Goal: Task Accomplishment & Management: Use online tool/utility

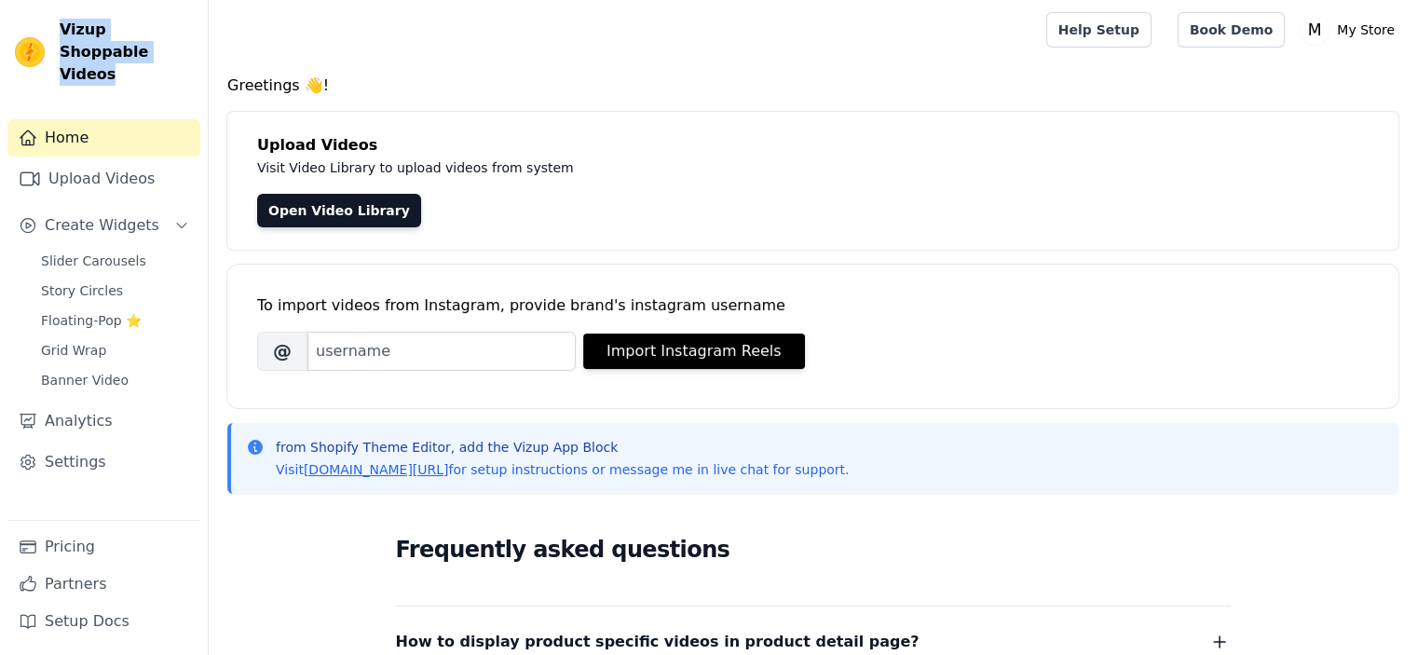
drag, startPoint x: 63, startPoint y: 23, endPoint x: 130, endPoint y: 56, distance: 73.8
click at [130, 55] on span "Vizup Shoppable Videos" at bounding box center [126, 52] width 133 height 67
click at [134, 63] on div "Vizup Shoppable Videos Home Upload Videos Create Widgets Slider Carousels Story…" at bounding box center [104, 327] width 209 height 655
click at [89, 252] on span "Slider Carousels" at bounding box center [93, 261] width 105 height 19
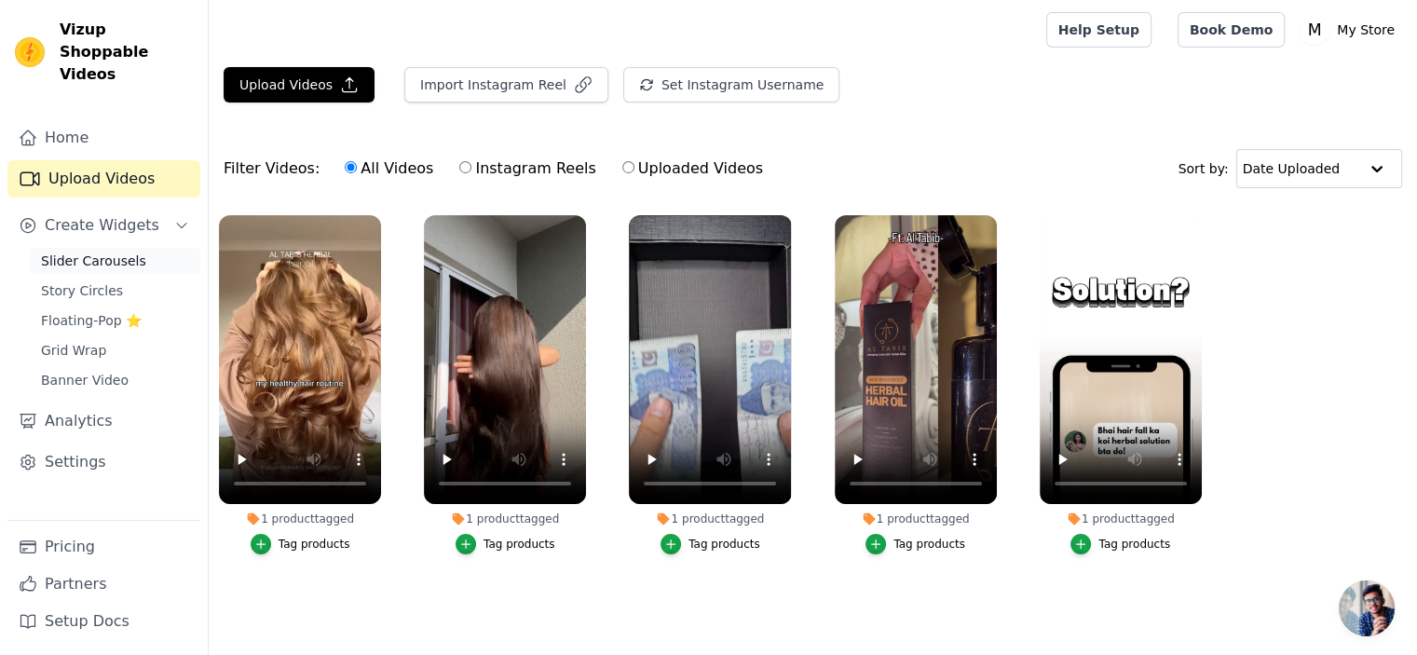
click at [82, 252] on span "Slider Carousels" at bounding box center [93, 261] width 105 height 19
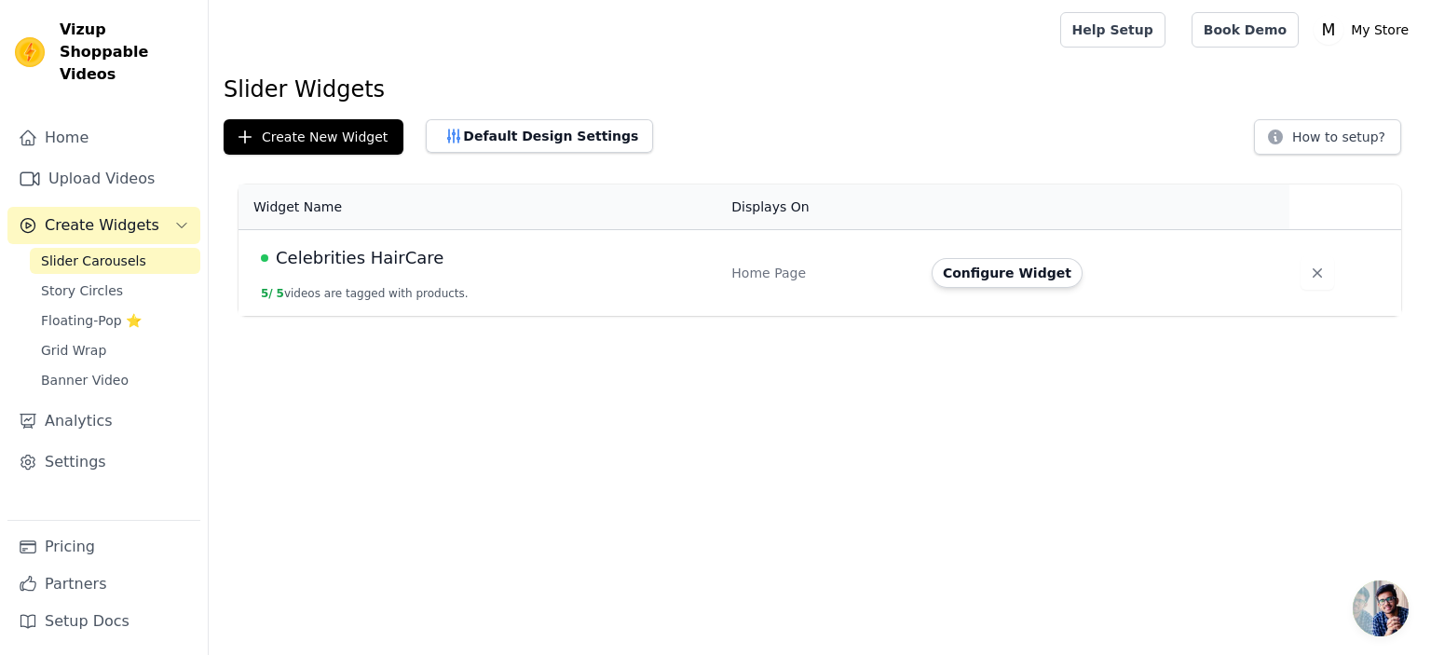
click at [708, 285] on td "Celebrities HairCare 5 / 5 videos are tagged with products." at bounding box center [480, 273] width 482 height 87
click at [1005, 273] on button "Configure Widget" at bounding box center [1007, 273] width 151 height 30
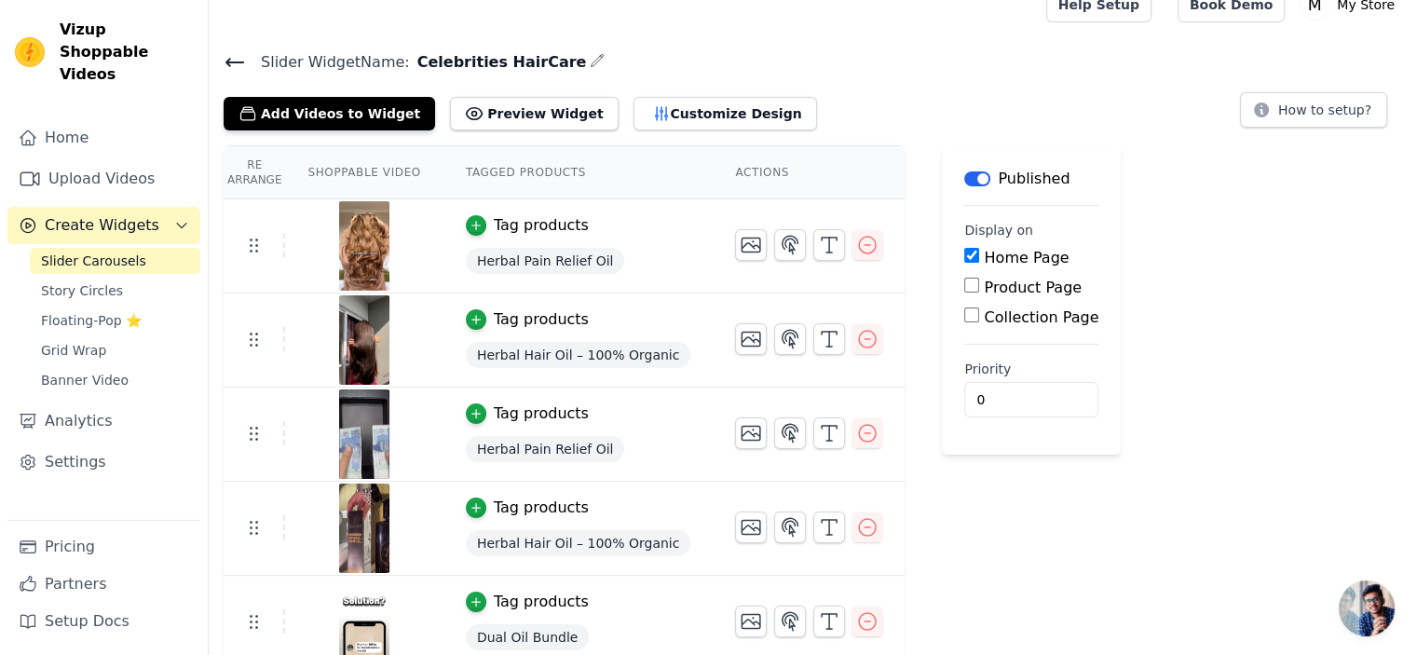
scroll to position [37, 0]
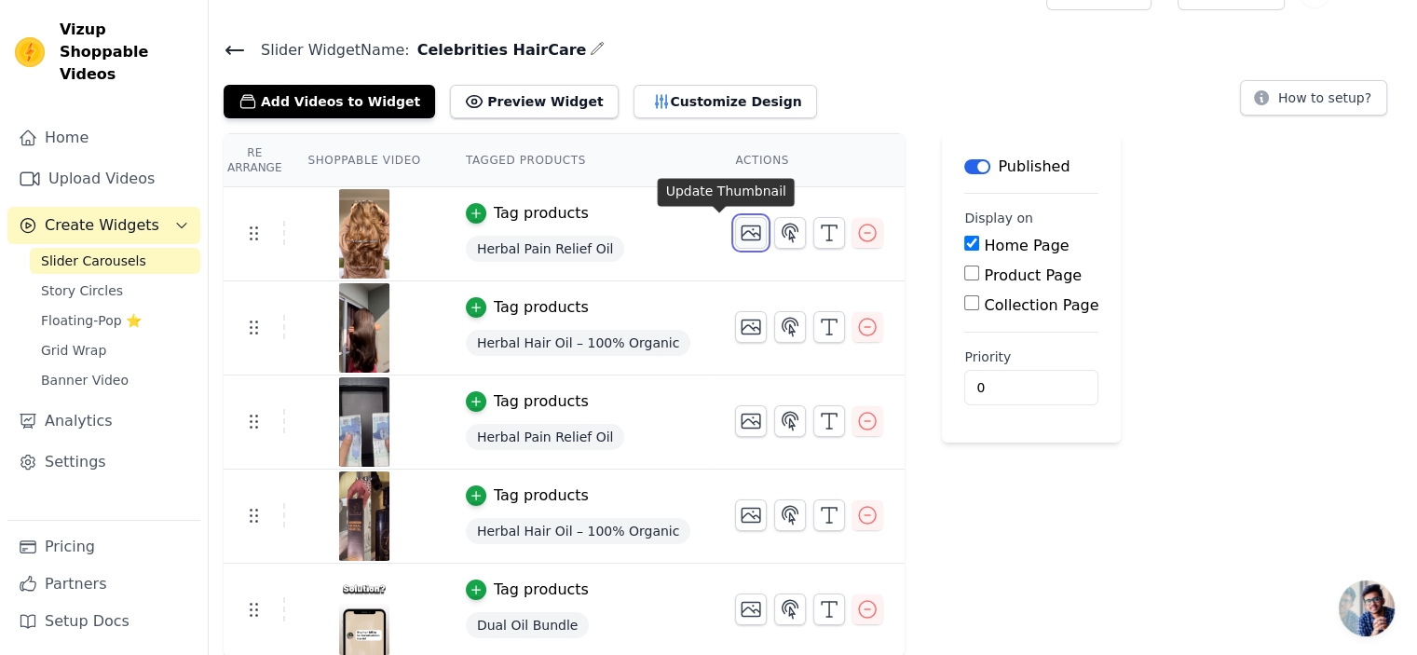
click at [743, 231] on icon "button" at bounding box center [752, 233] width 19 height 14
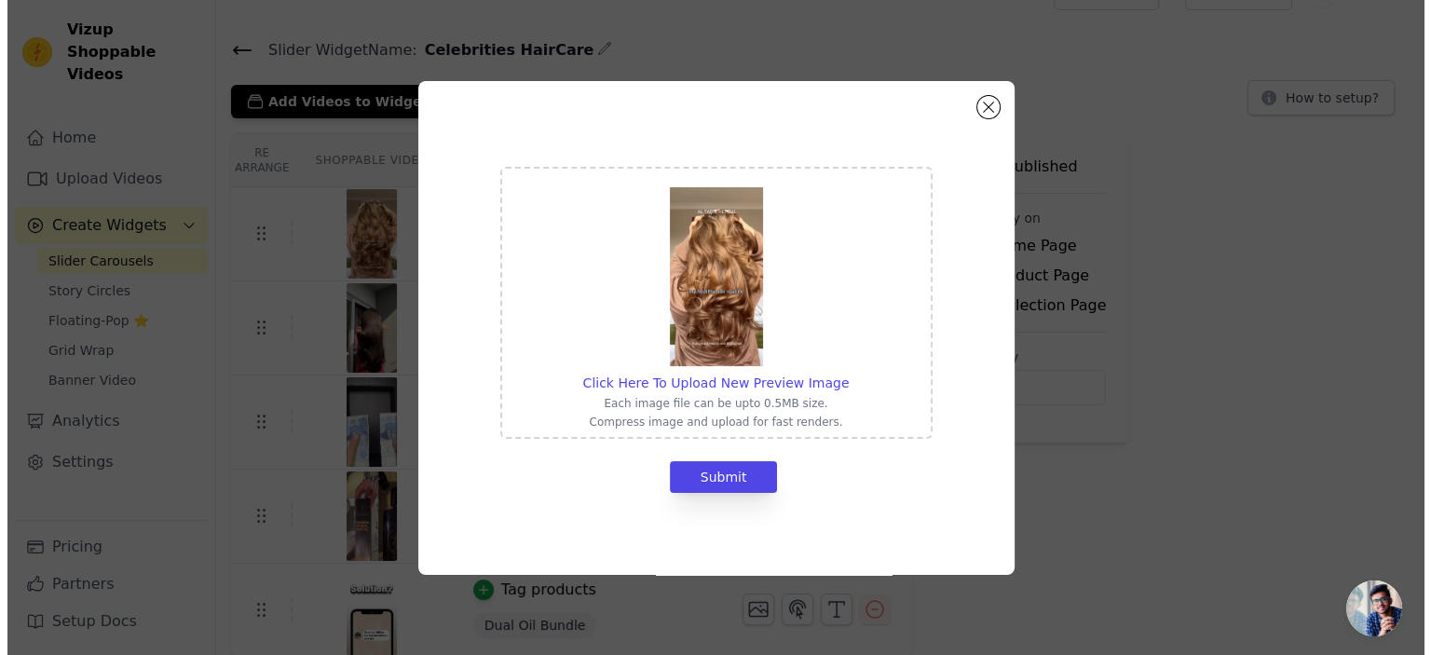
scroll to position [0, 0]
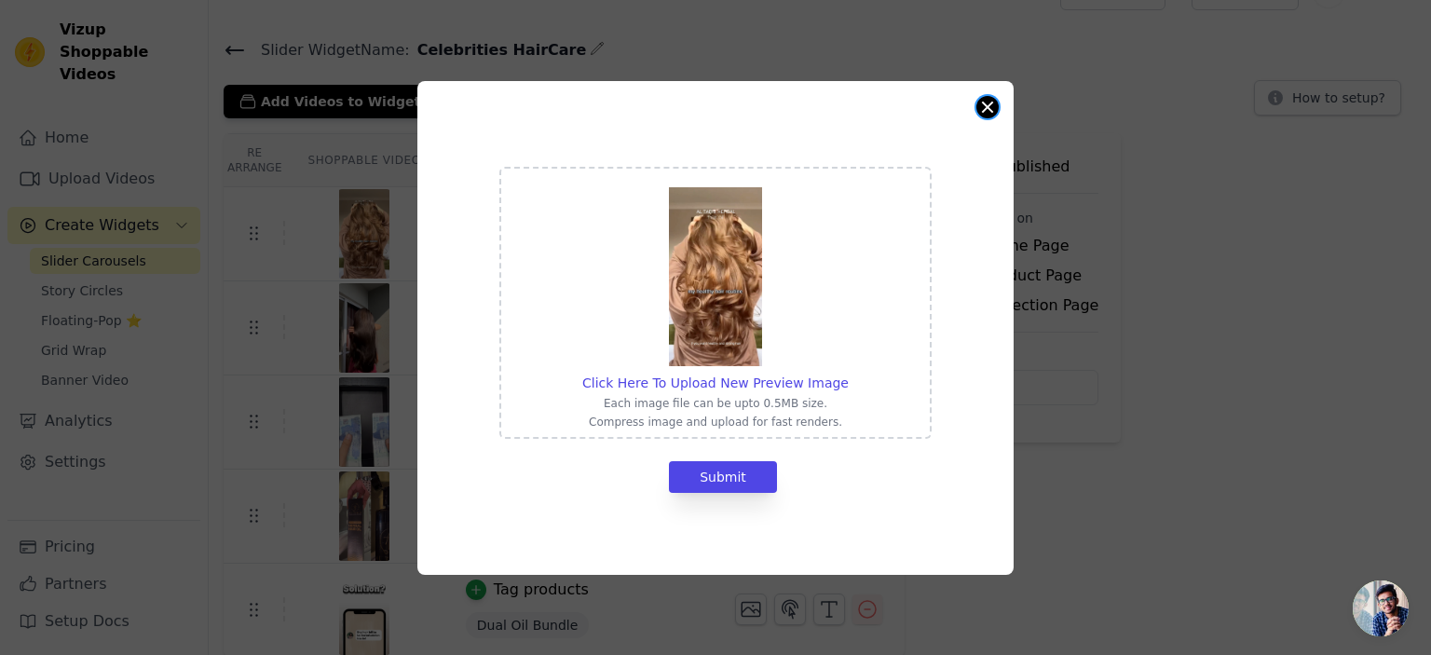
click at [992, 108] on button "Close modal" at bounding box center [988, 107] width 22 height 22
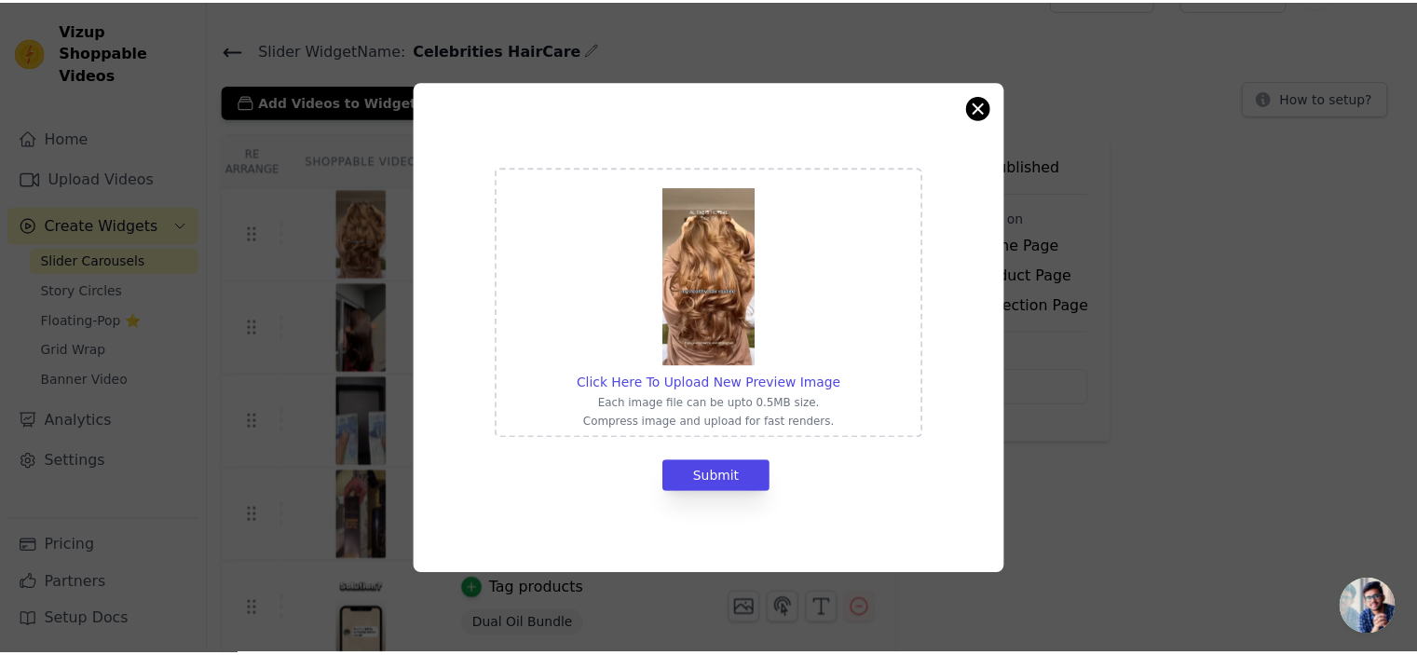
scroll to position [37, 0]
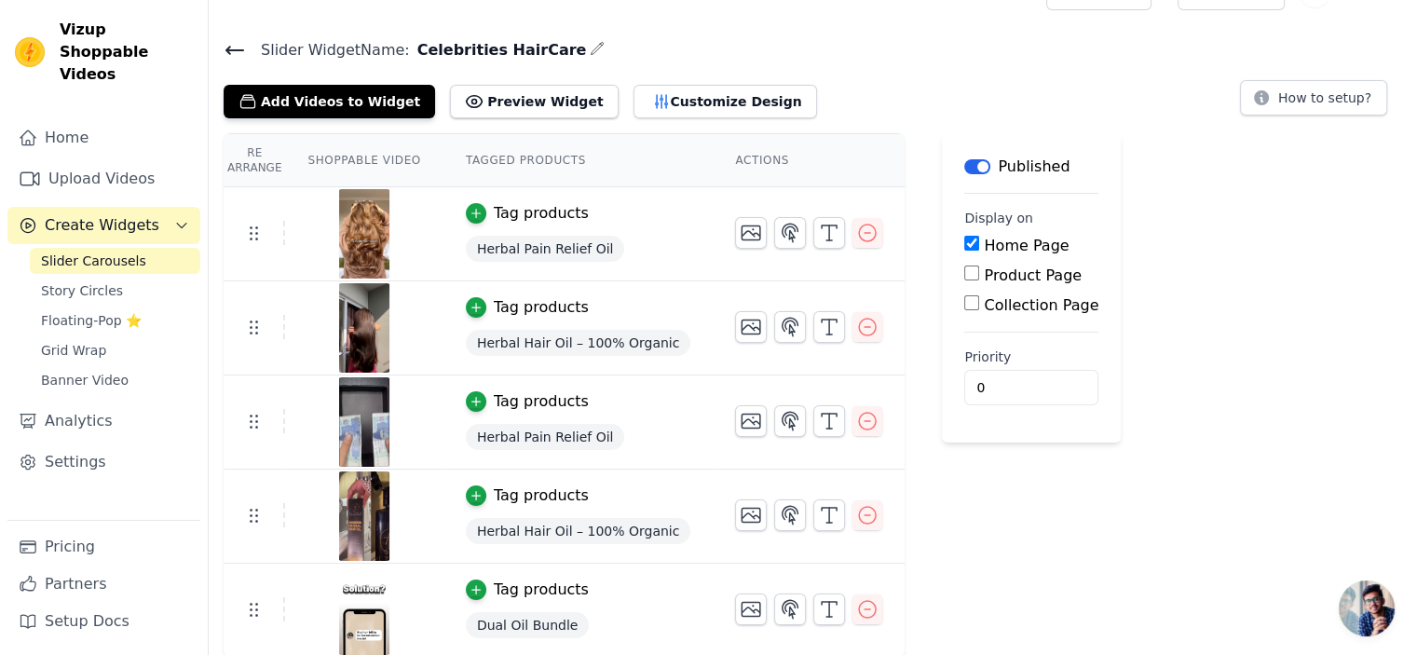
click at [475, 210] on button "Tag products" at bounding box center [527, 213] width 123 height 22
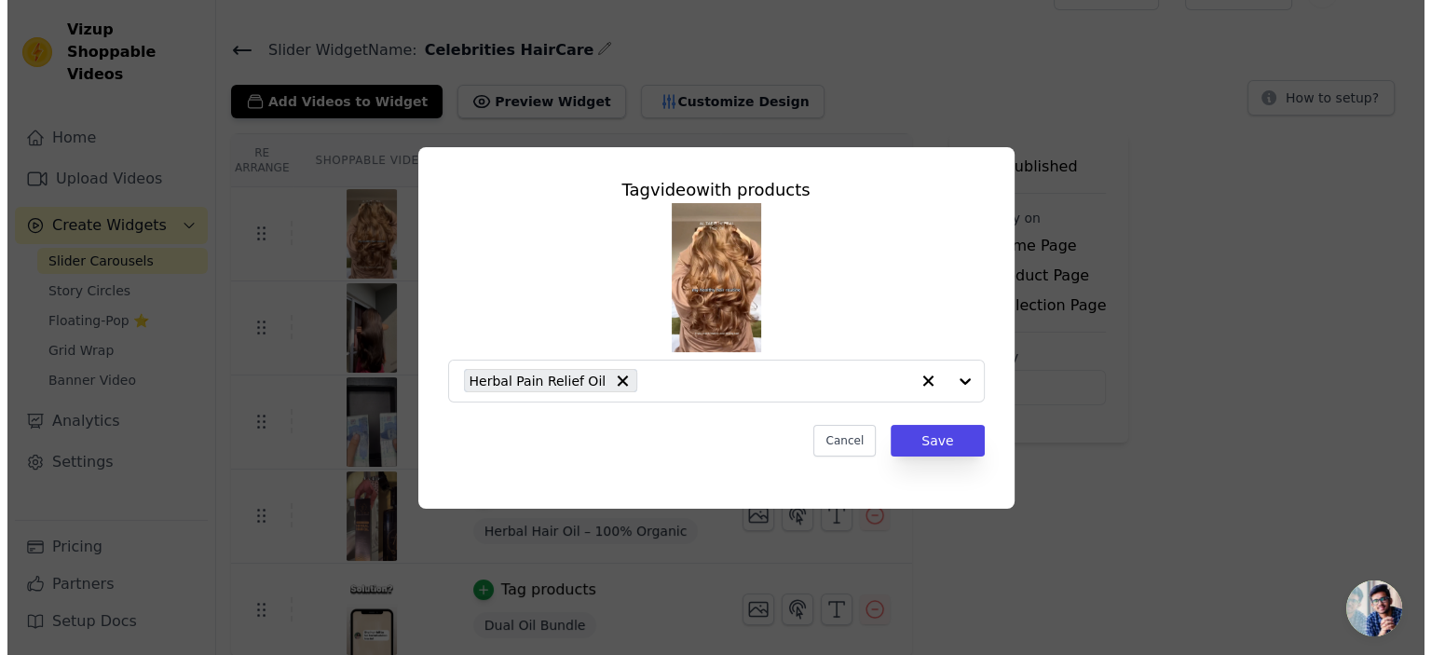
scroll to position [0, 0]
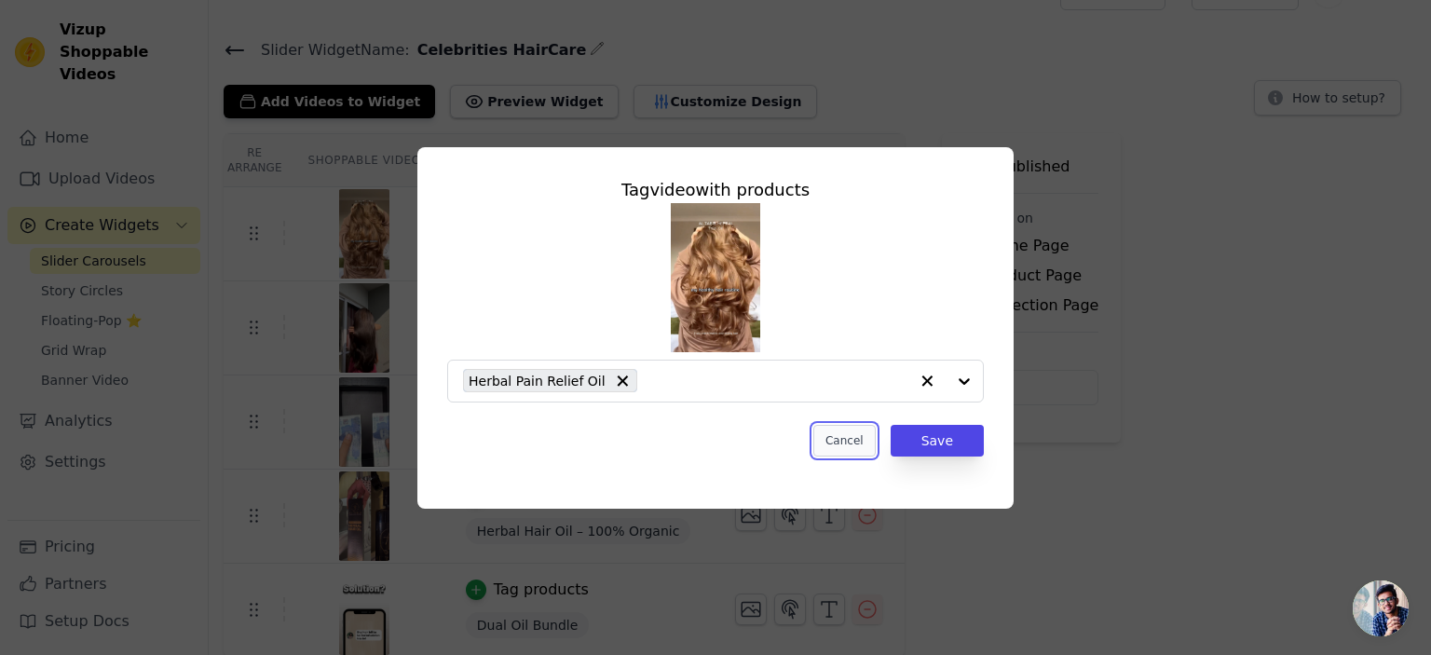
click at [857, 445] on button "Cancel" at bounding box center [845, 441] width 62 height 32
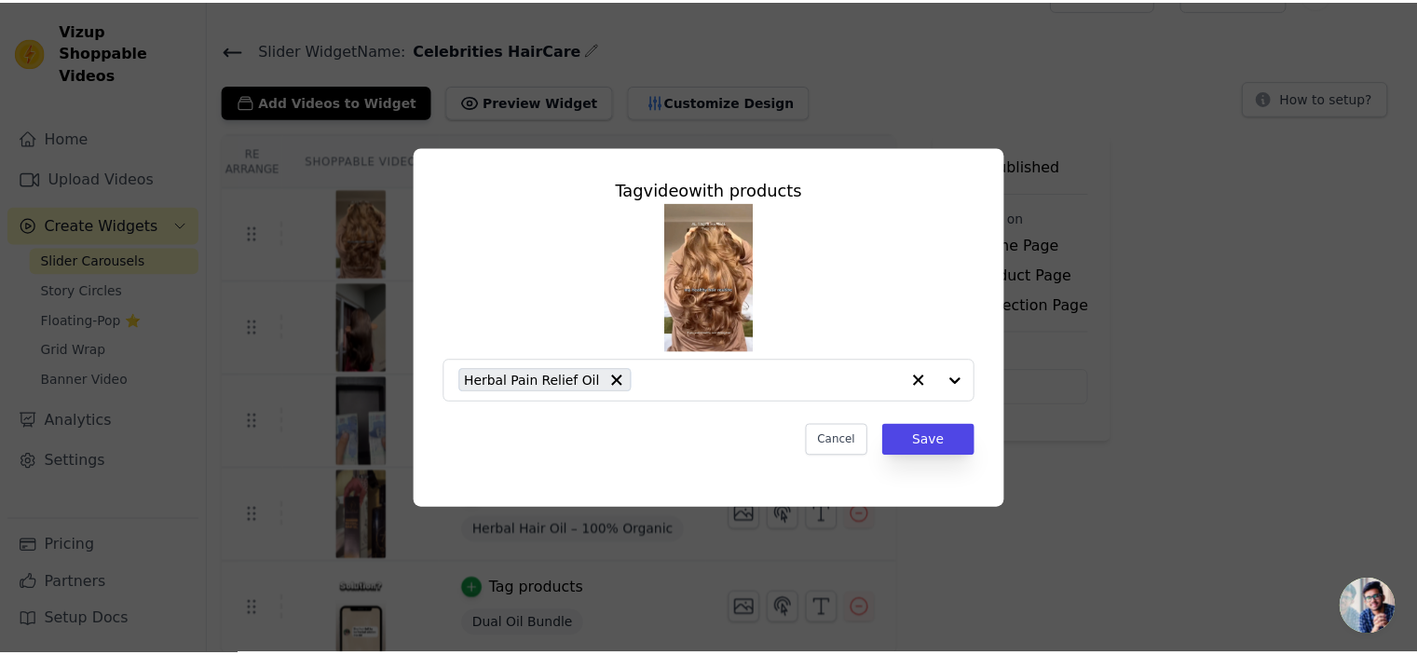
scroll to position [37, 0]
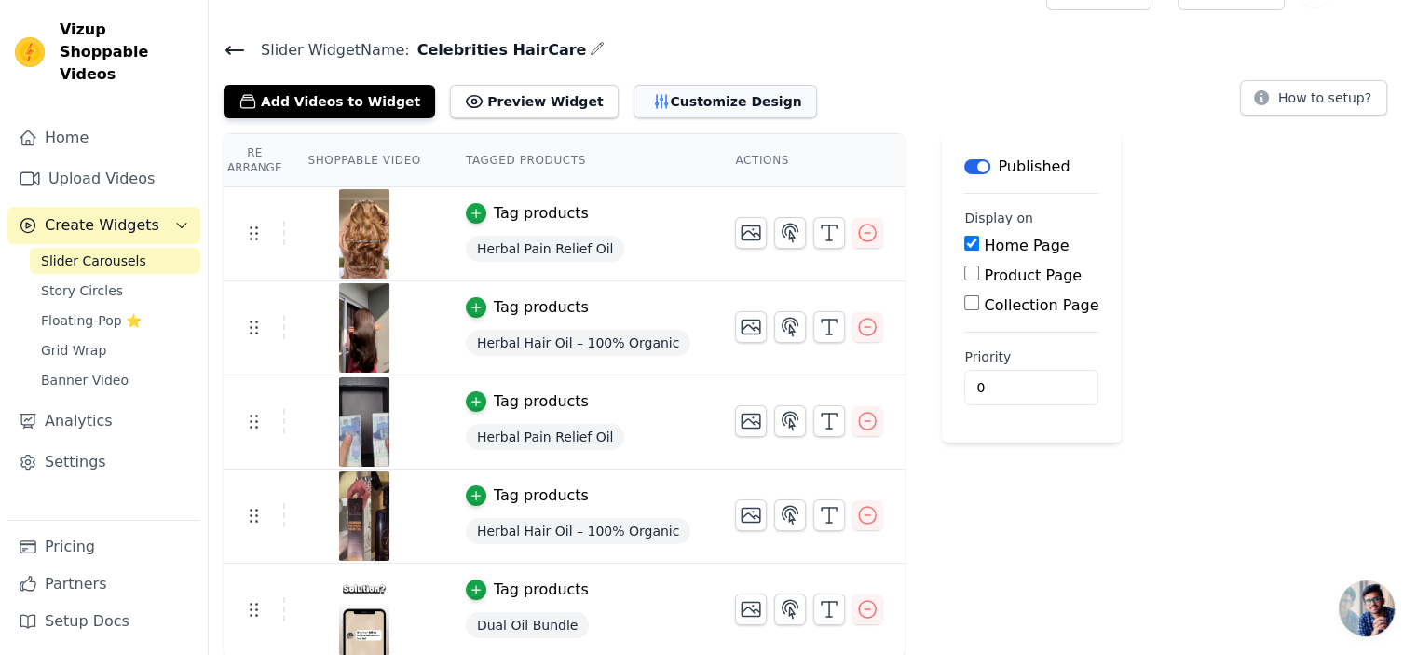
click at [704, 96] on button "Customize Design" at bounding box center [726, 102] width 184 height 34
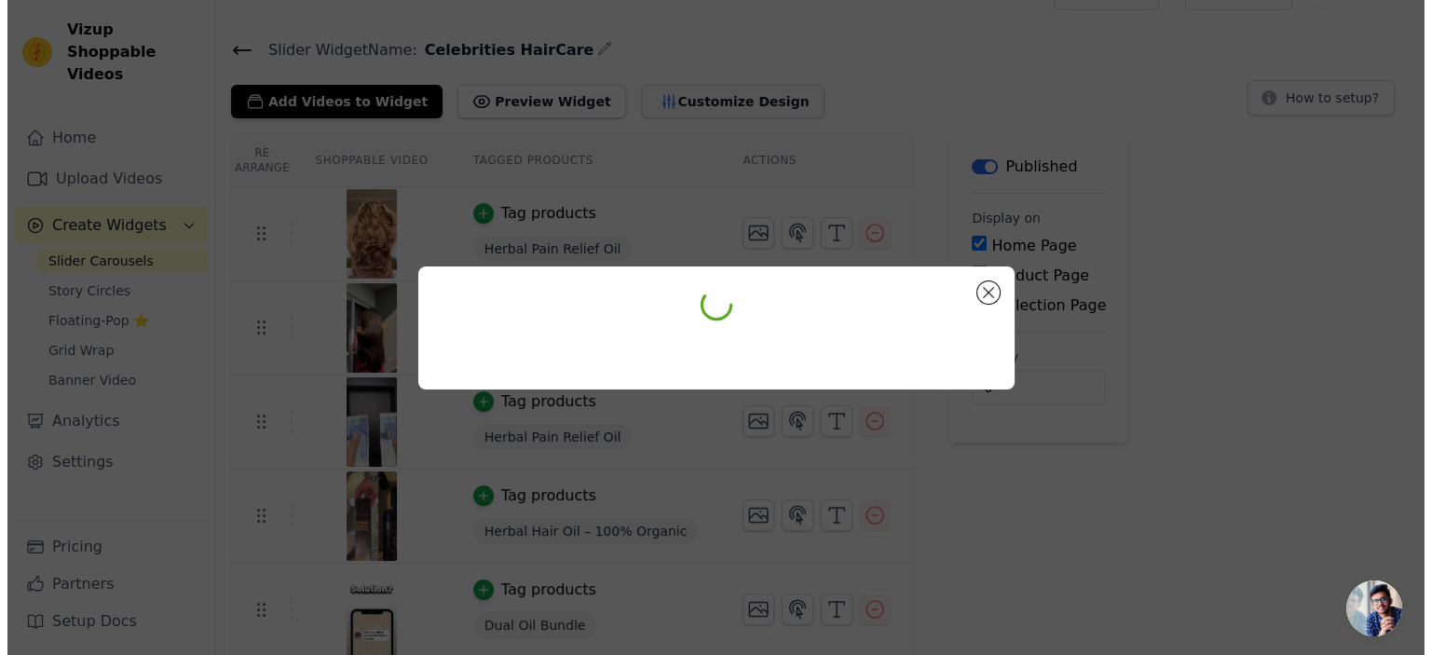
scroll to position [0, 0]
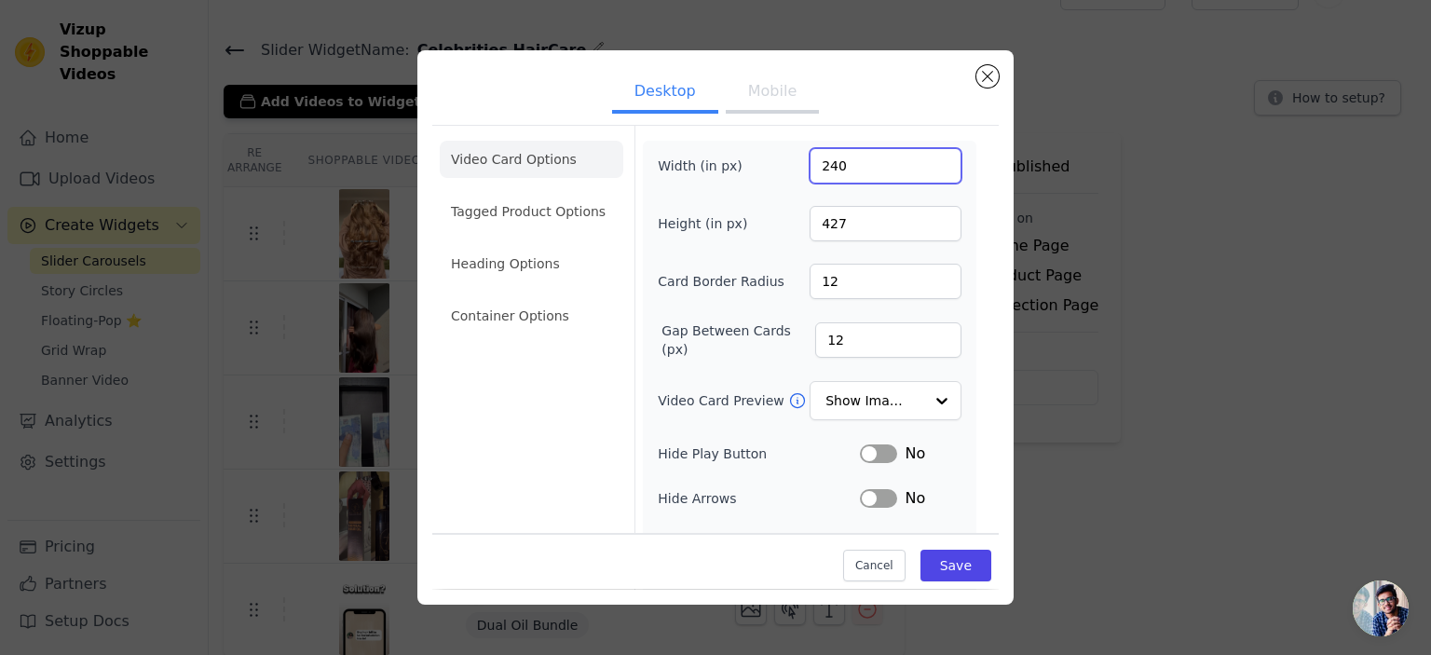
drag, startPoint x: 814, startPoint y: 168, endPoint x: 794, endPoint y: 166, distance: 19.7
click at [794, 166] on div "Width (in px) 240" at bounding box center [810, 165] width 304 height 35
click at [570, 219] on li "Tagged Product Options" at bounding box center [532, 211] width 184 height 37
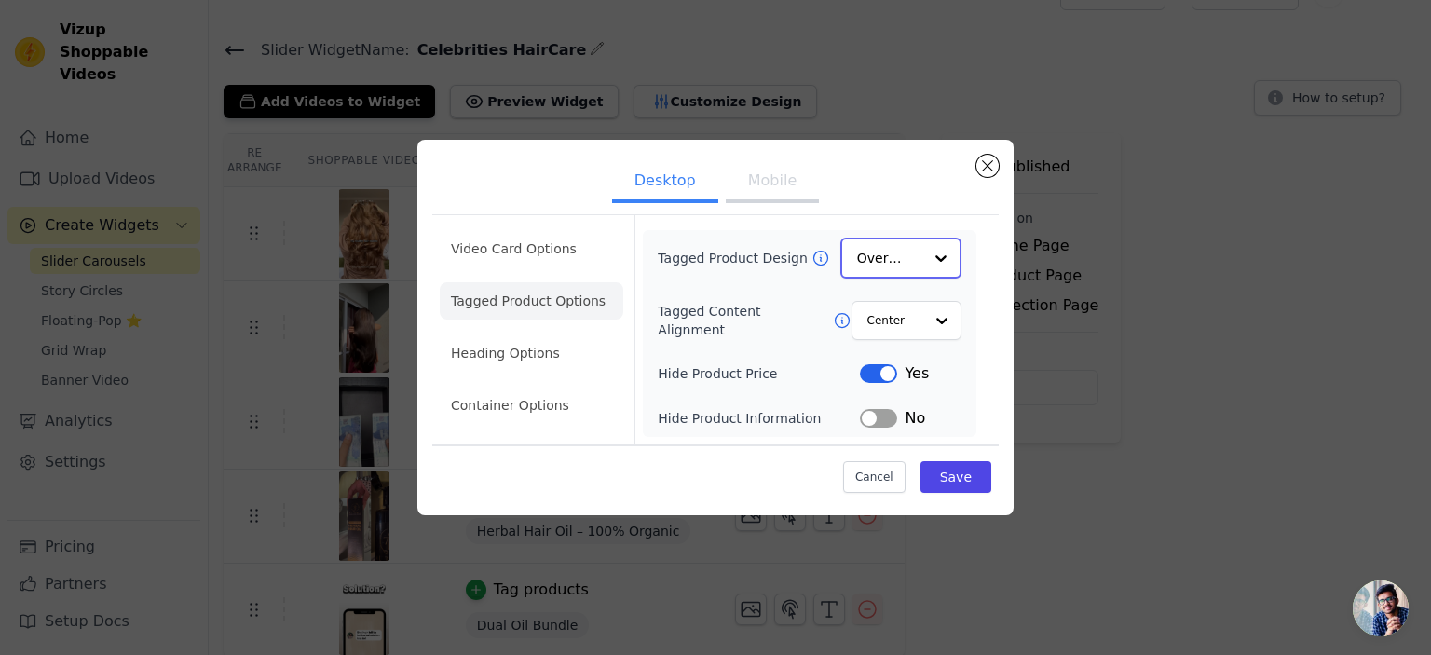
click at [922, 258] on input "Tagged Product Design" at bounding box center [889, 258] width 65 height 37
click at [890, 307] on div "Card" at bounding box center [901, 301] width 121 height 39
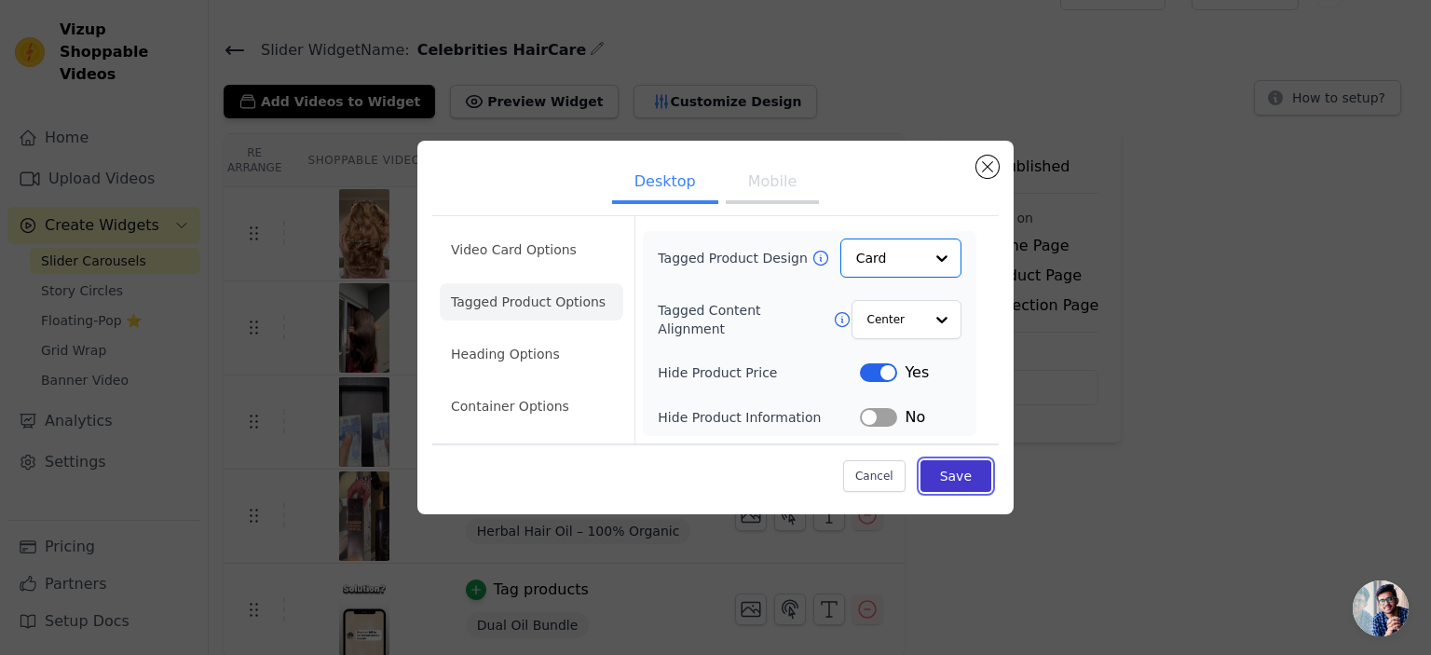
click at [947, 469] on button "Save" at bounding box center [956, 476] width 71 height 32
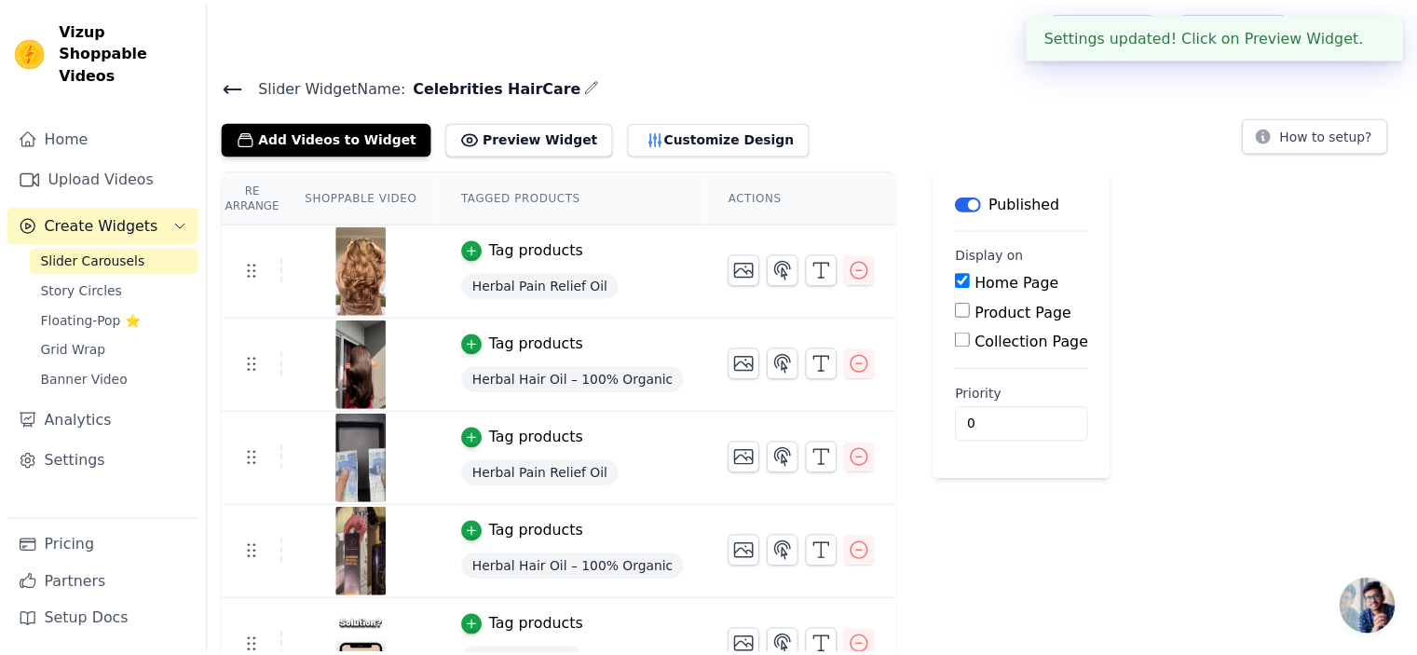
scroll to position [37, 0]
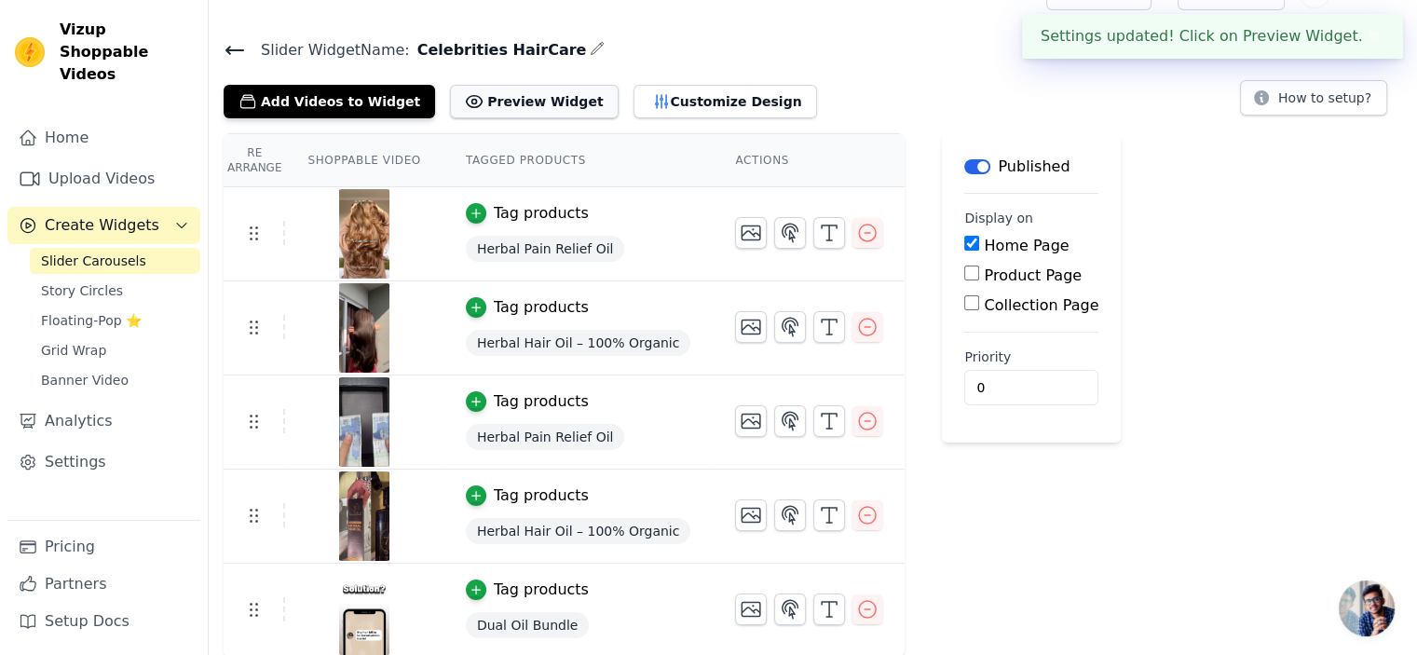
click at [536, 105] on button "Preview Widget" at bounding box center [534, 102] width 168 height 34
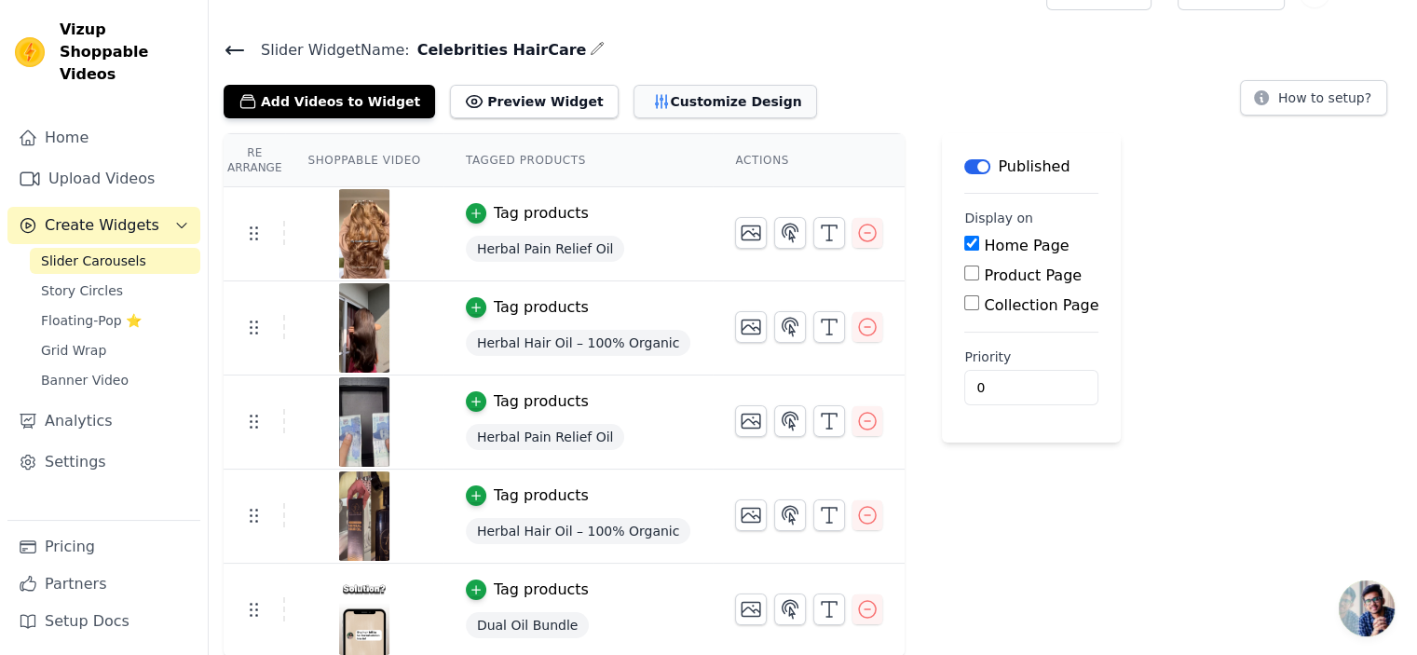
click at [634, 110] on button "Customize Design" at bounding box center [726, 102] width 184 height 34
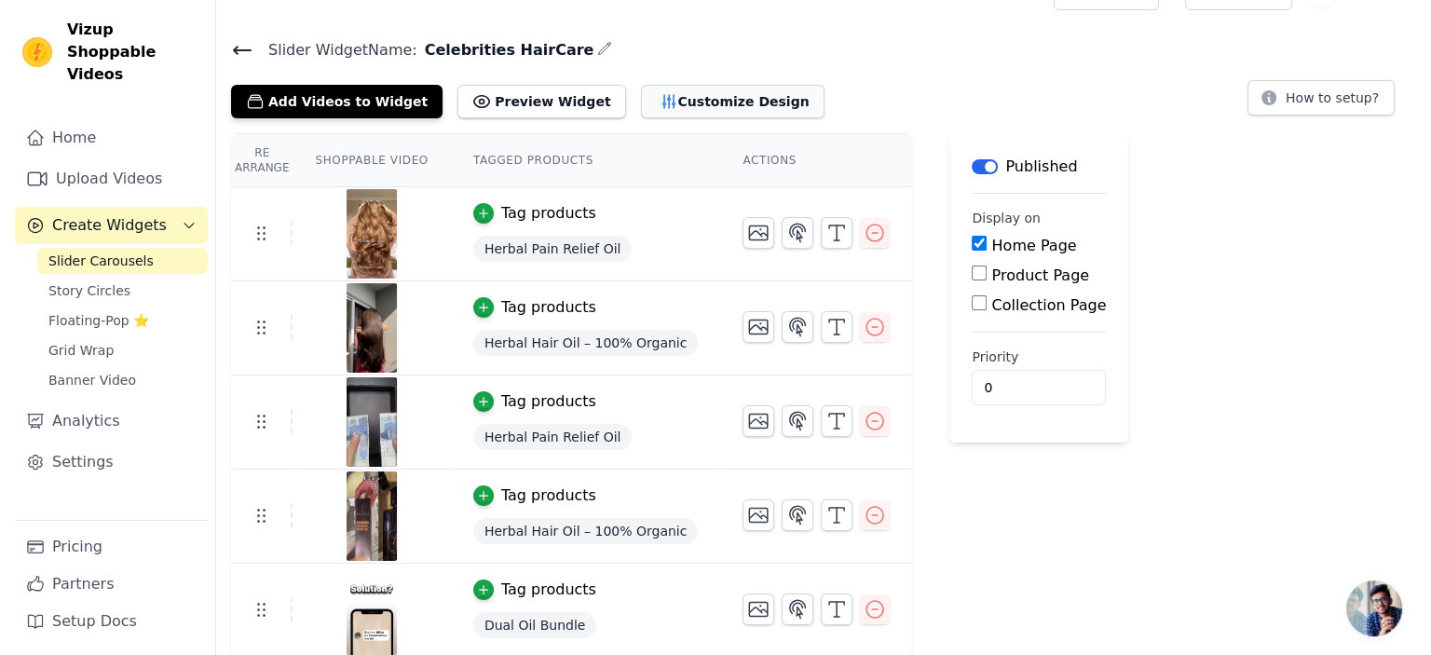
scroll to position [0, 0]
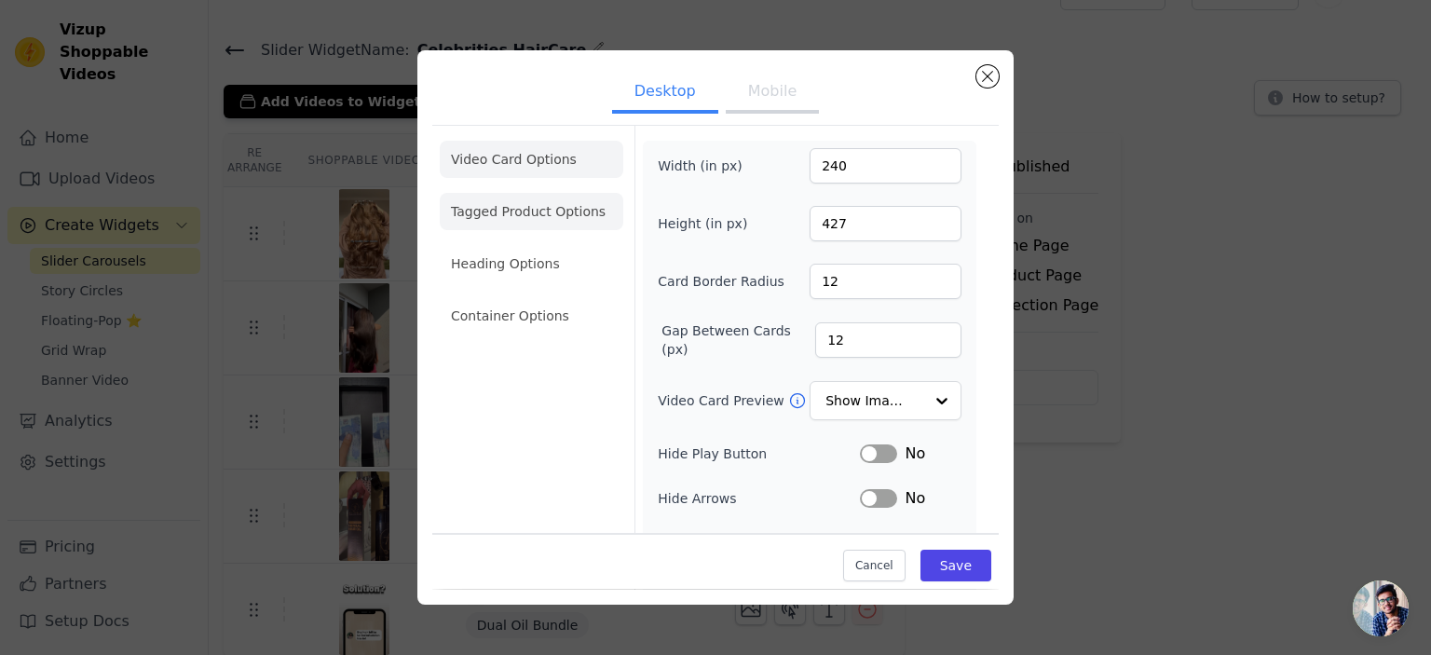
click at [547, 204] on li "Tagged Product Options" at bounding box center [532, 211] width 184 height 37
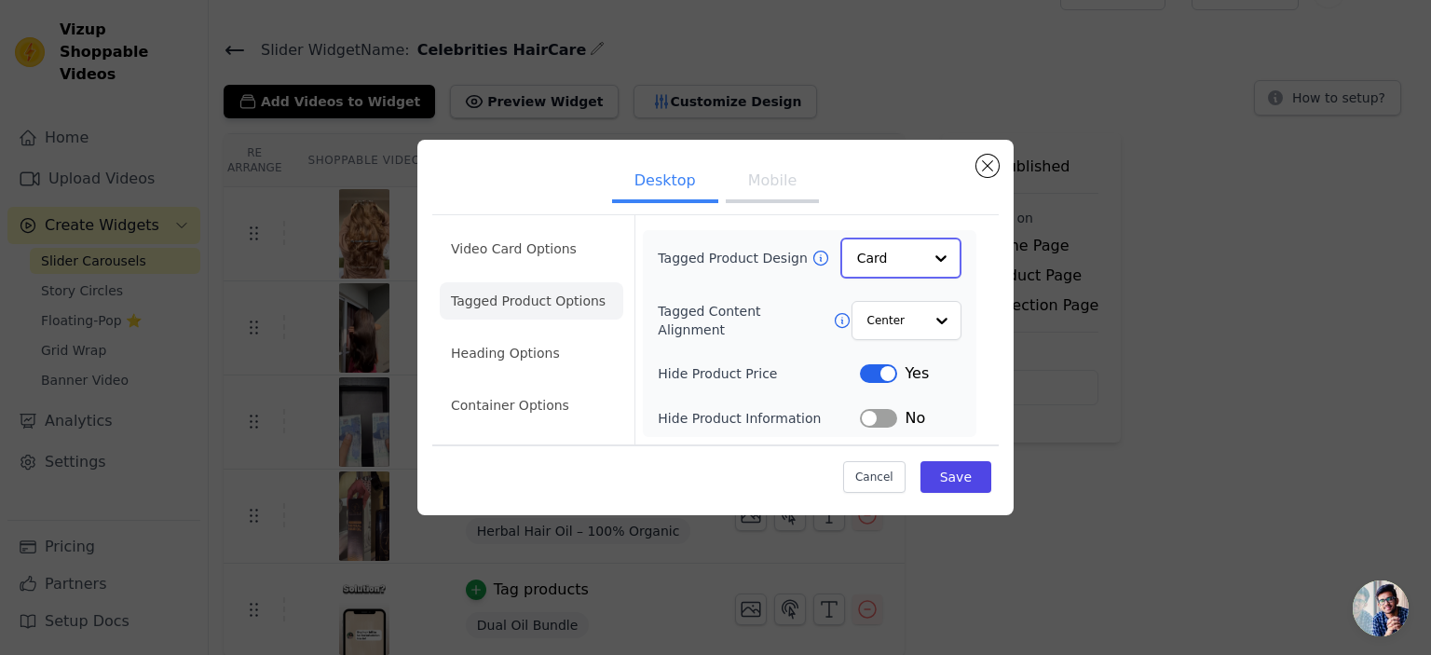
click at [914, 259] on input "Tagged Product Design" at bounding box center [889, 258] width 65 height 37
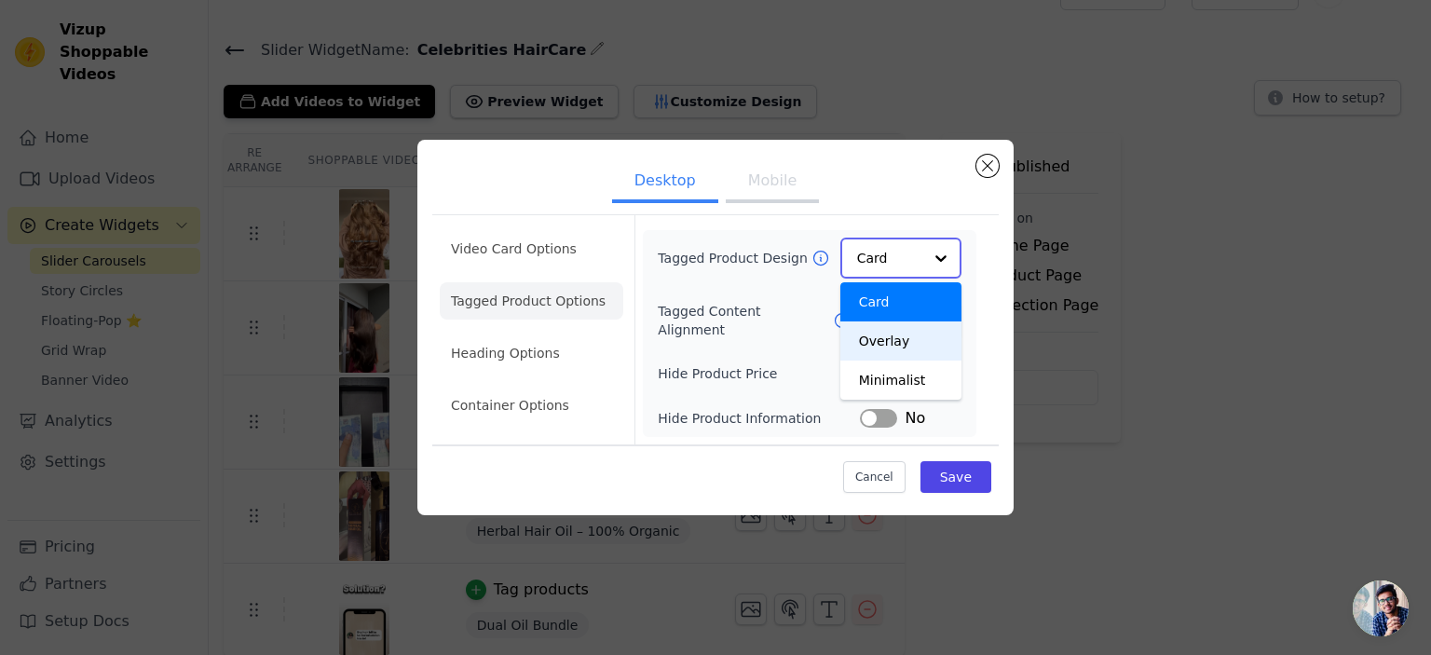
click at [900, 343] on div "Overlay" at bounding box center [901, 341] width 121 height 39
click at [928, 327] on div at bounding box center [941, 319] width 37 height 37
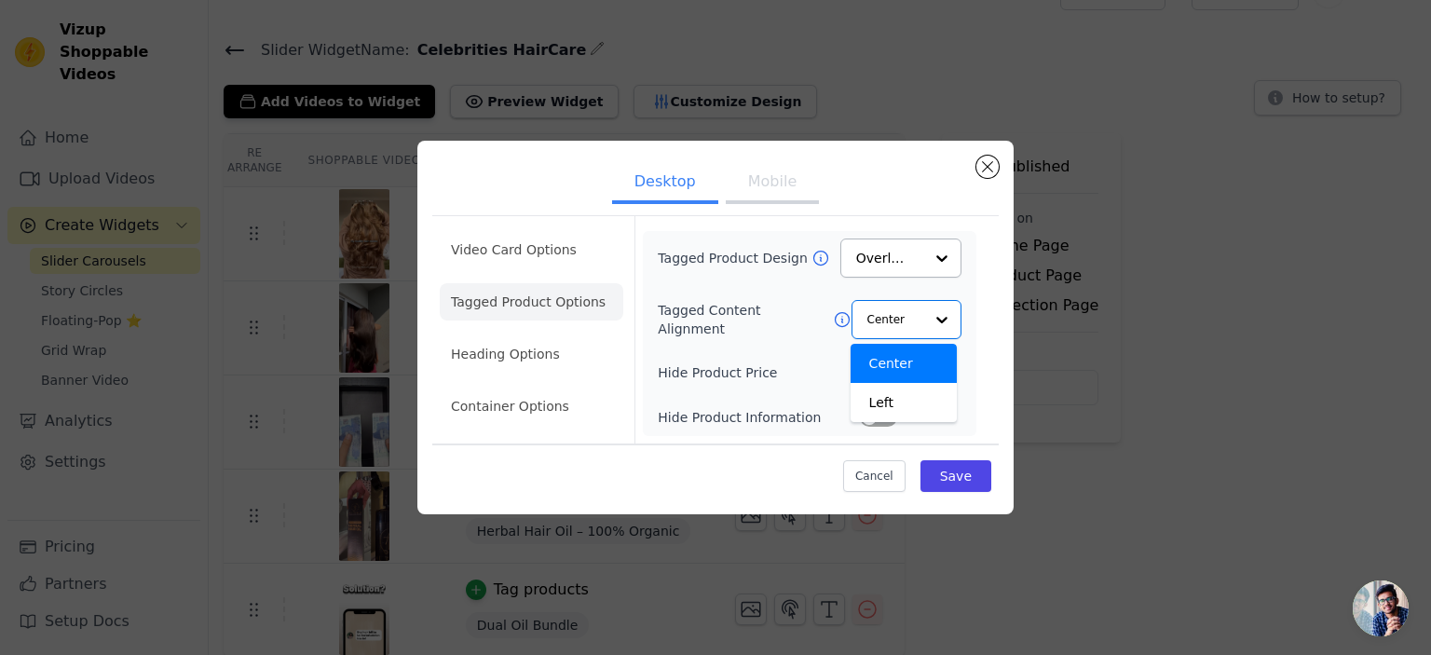
click at [732, 291] on div "Tagged Product Design Overlay Tagged Content Alignment Center Left Option Cente…" at bounding box center [810, 334] width 304 height 190
click at [874, 420] on button "Label" at bounding box center [878, 417] width 37 height 19
click at [878, 417] on button "Label" at bounding box center [878, 417] width 37 height 19
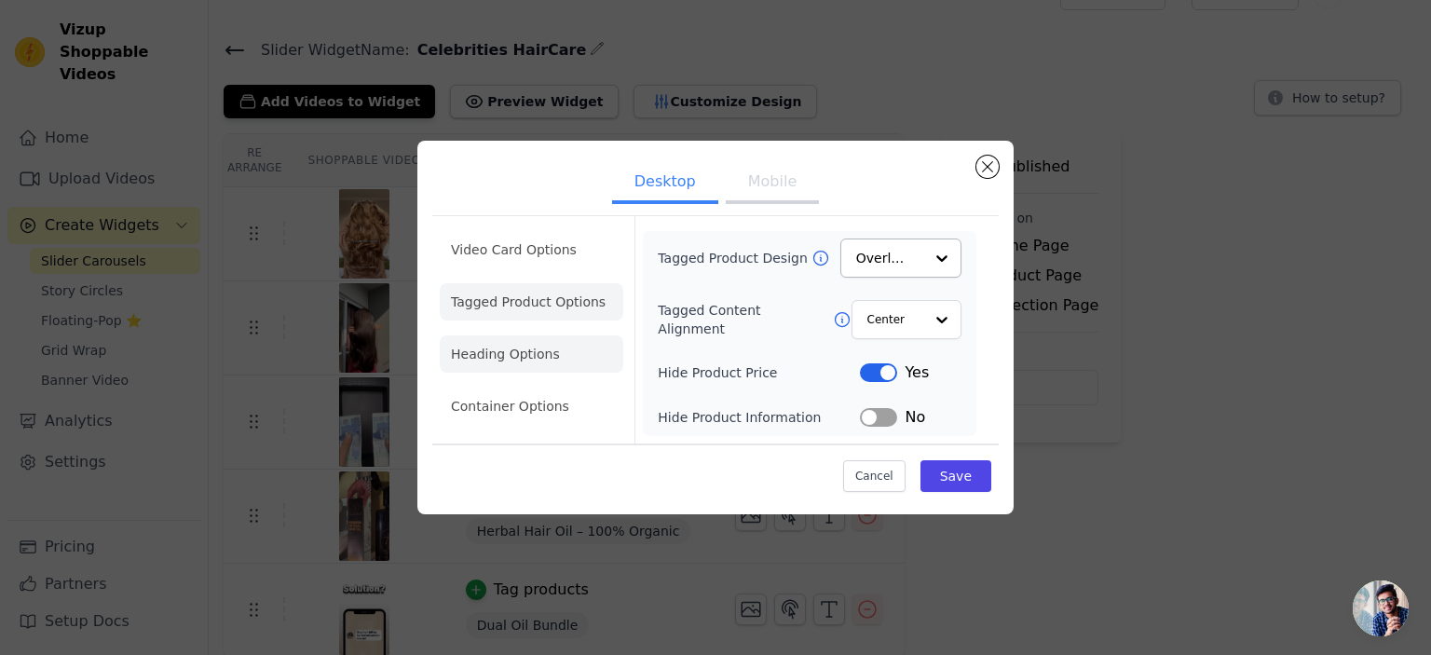
click at [546, 349] on li "Heading Options" at bounding box center [532, 353] width 184 height 37
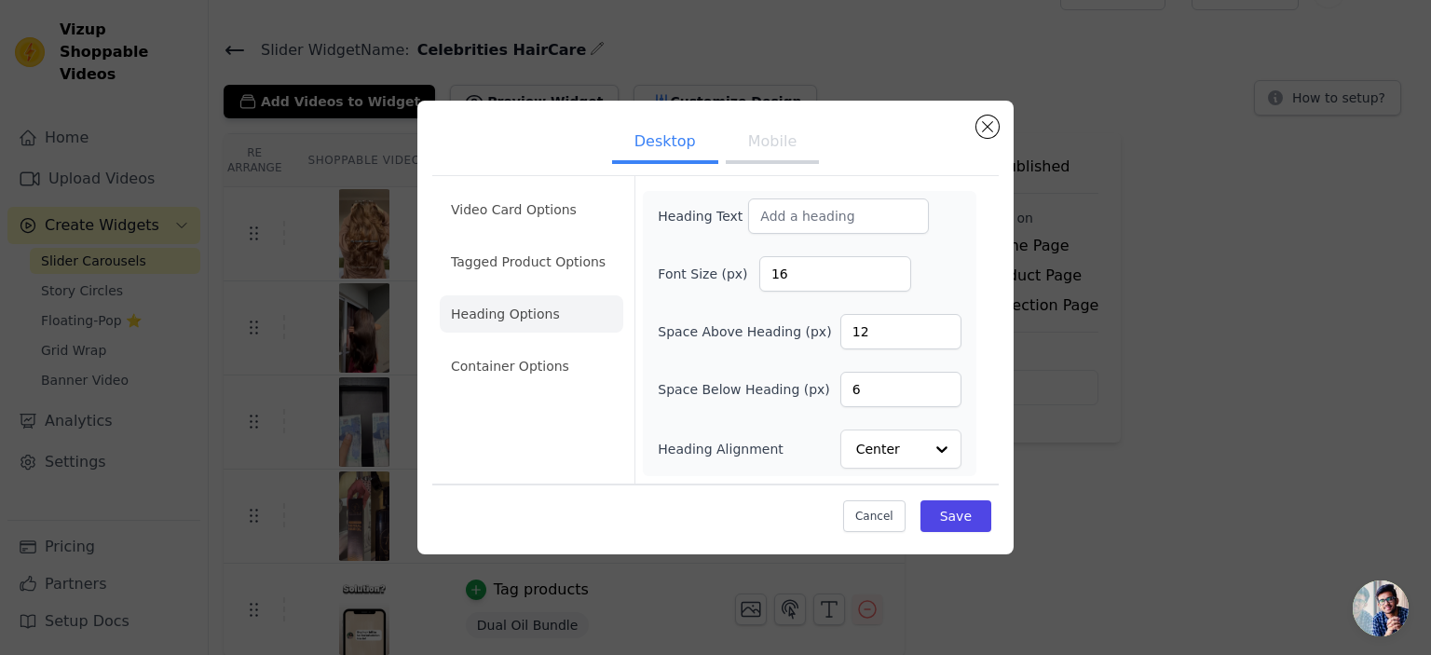
click at [561, 347] on ul "Video Card Options Tagged Product Options Heading Options Container Options" at bounding box center [532, 288] width 184 height 209
click at [551, 267] on li "Tagged Product Options" at bounding box center [532, 261] width 184 height 37
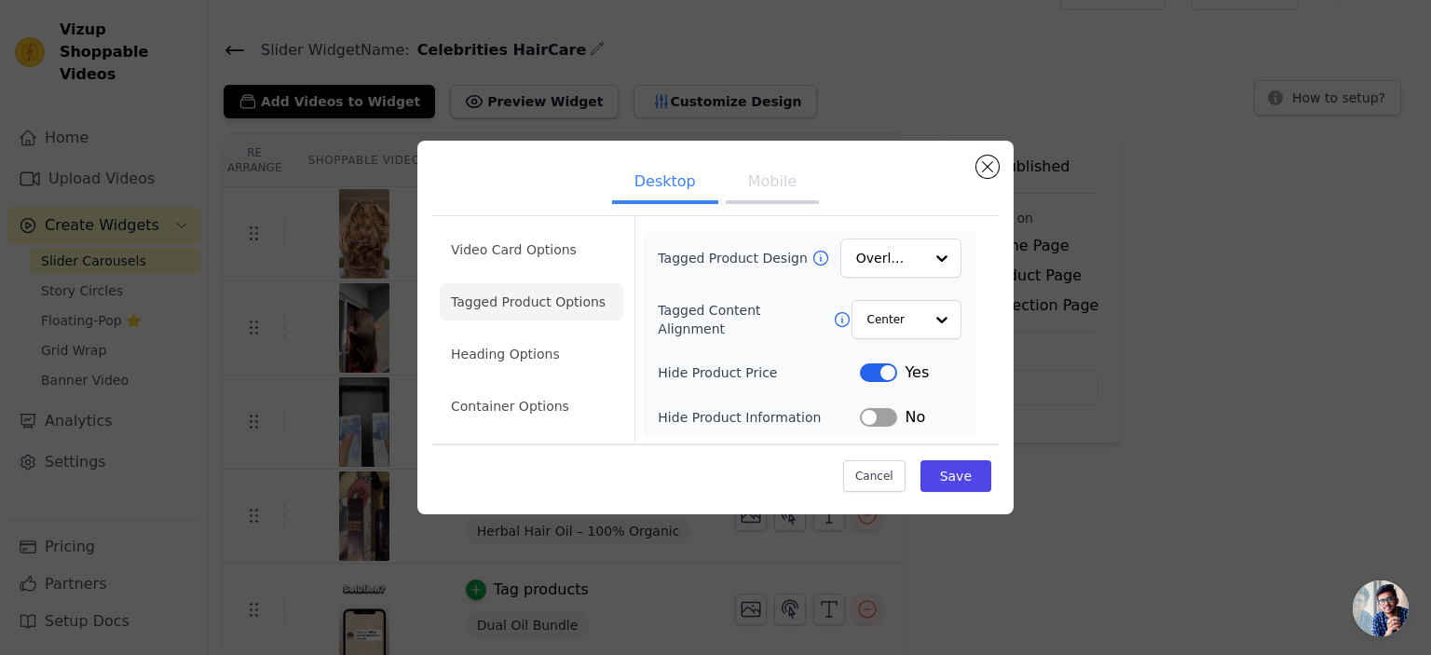
click at [867, 412] on button "Label" at bounding box center [878, 417] width 37 height 19
click at [957, 486] on button "Save" at bounding box center [956, 476] width 71 height 32
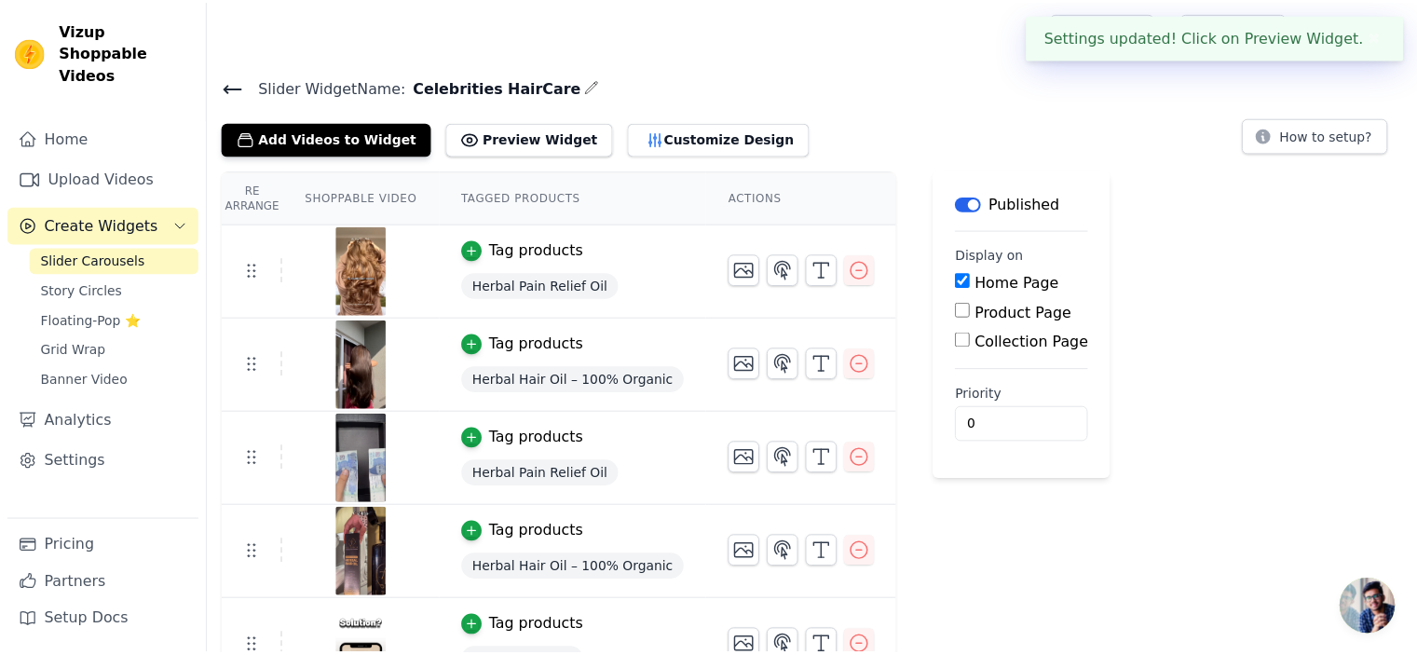
scroll to position [37, 0]
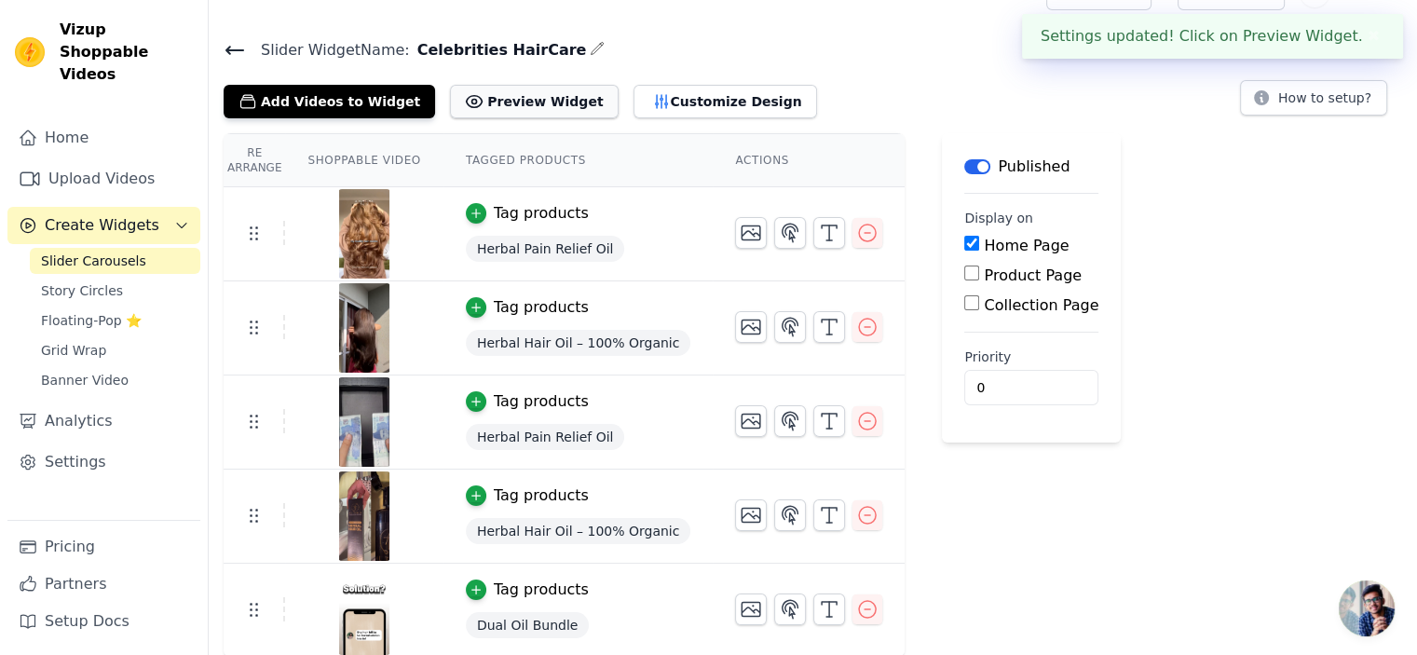
click at [540, 107] on button "Preview Widget" at bounding box center [534, 102] width 168 height 34
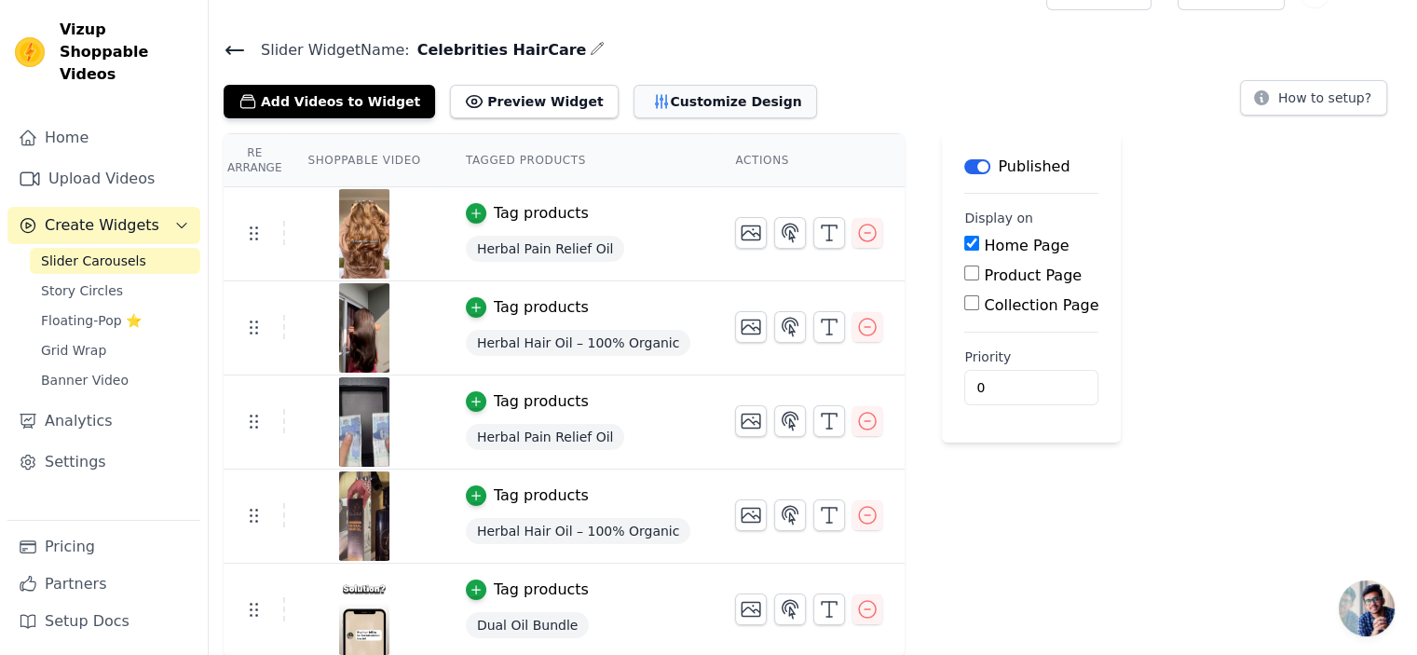
click at [634, 93] on button "Customize Design" at bounding box center [726, 102] width 184 height 34
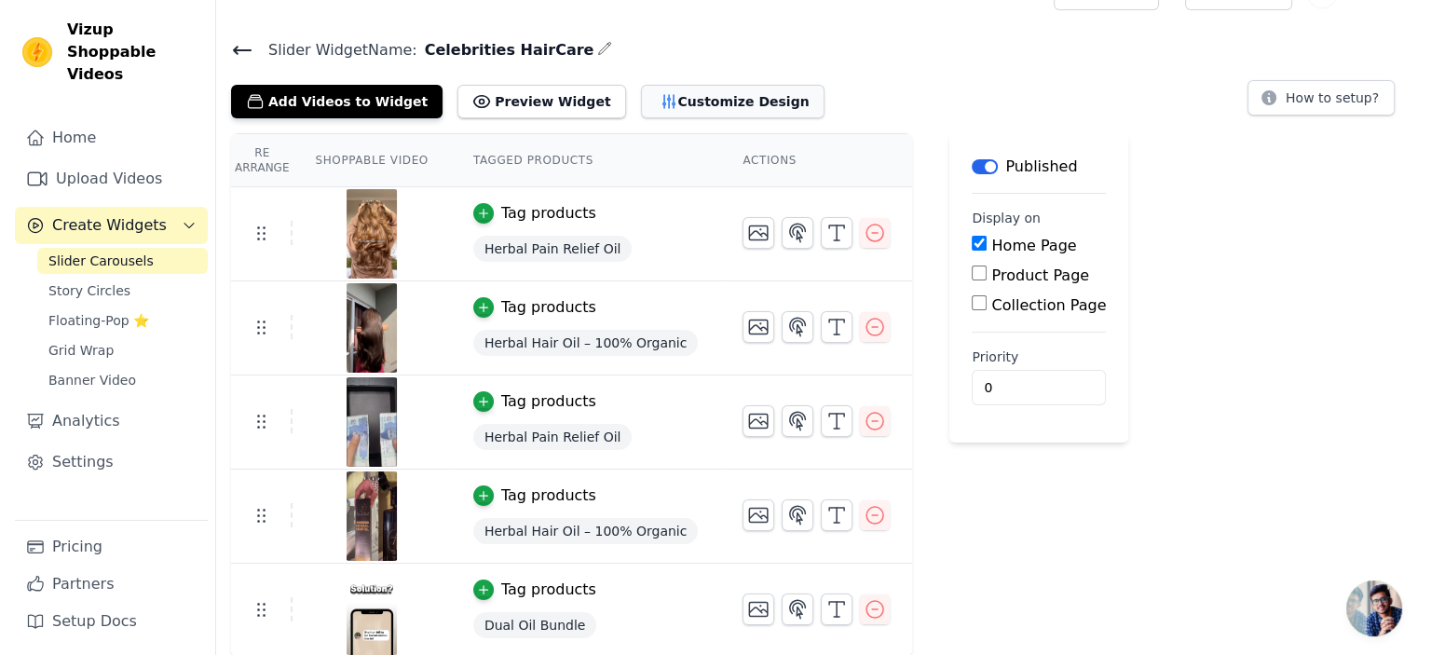
scroll to position [0, 0]
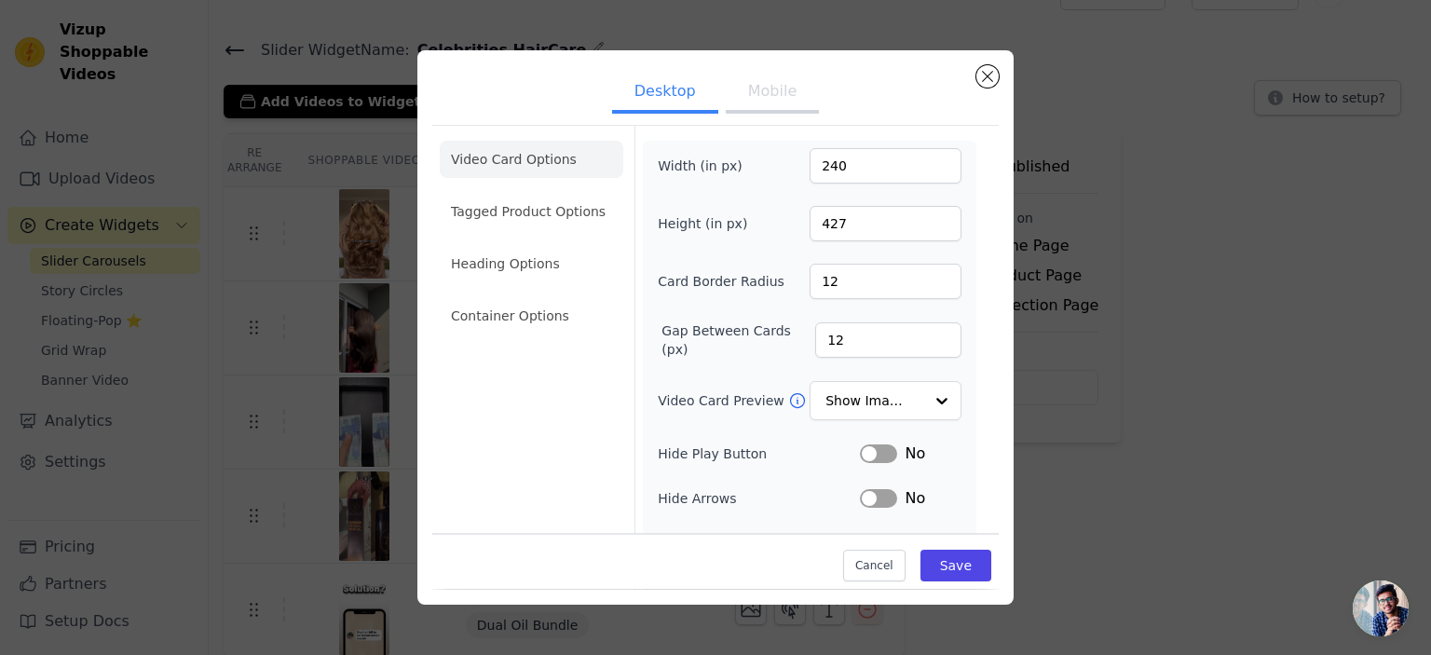
click at [450, 189] on ul "Video Card Options Tagged Product Options Heading Options Container Options" at bounding box center [532, 237] width 184 height 209
click at [517, 213] on li "Tagged Product Options" at bounding box center [532, 211] width 184 height 37
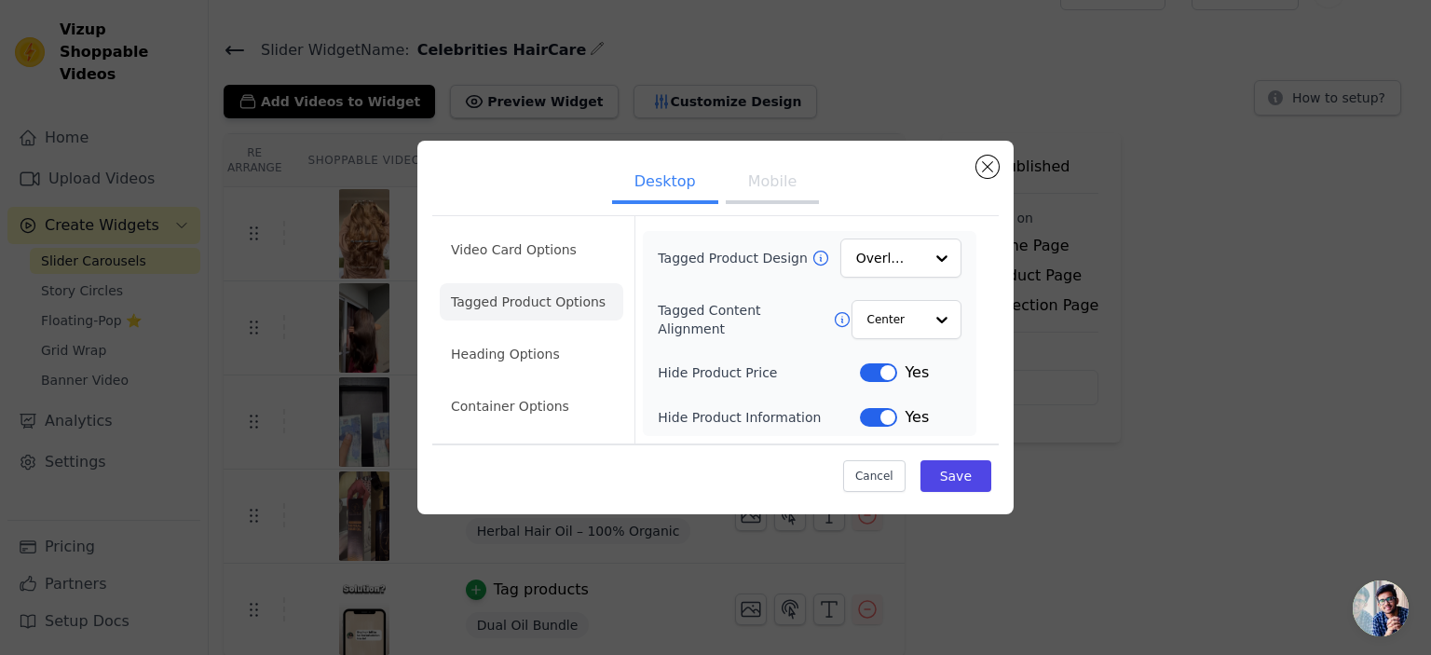
click at [885, 431] on div "Tagged Product Design Overlay Tagged Content Alignment Center Hide Product Pric…" at bounding box center [810, 333] width 334 height 205
click at [882, 417] on button "Label" at bounding box center [878, 417] width 37 height 19
click at [945, 465] on button "Save" at bounding box center [956, 476] width 71 height 32
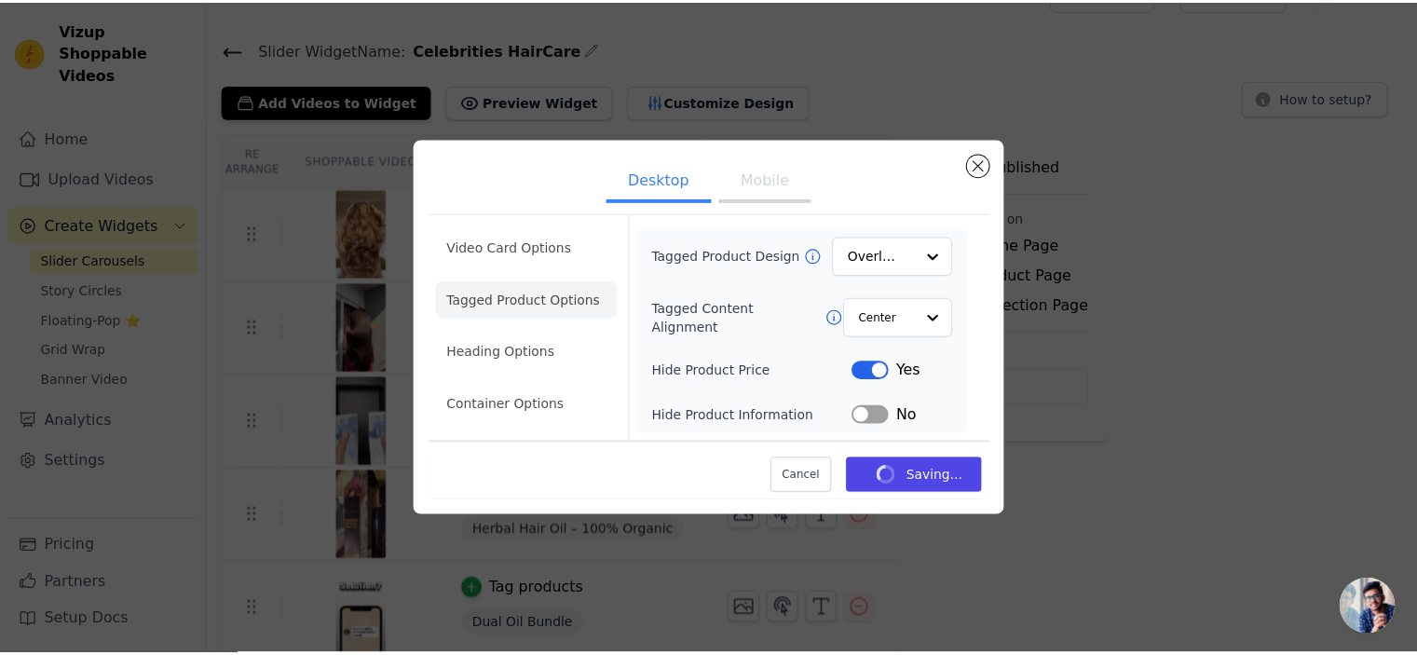
scroll to position [37, 0]
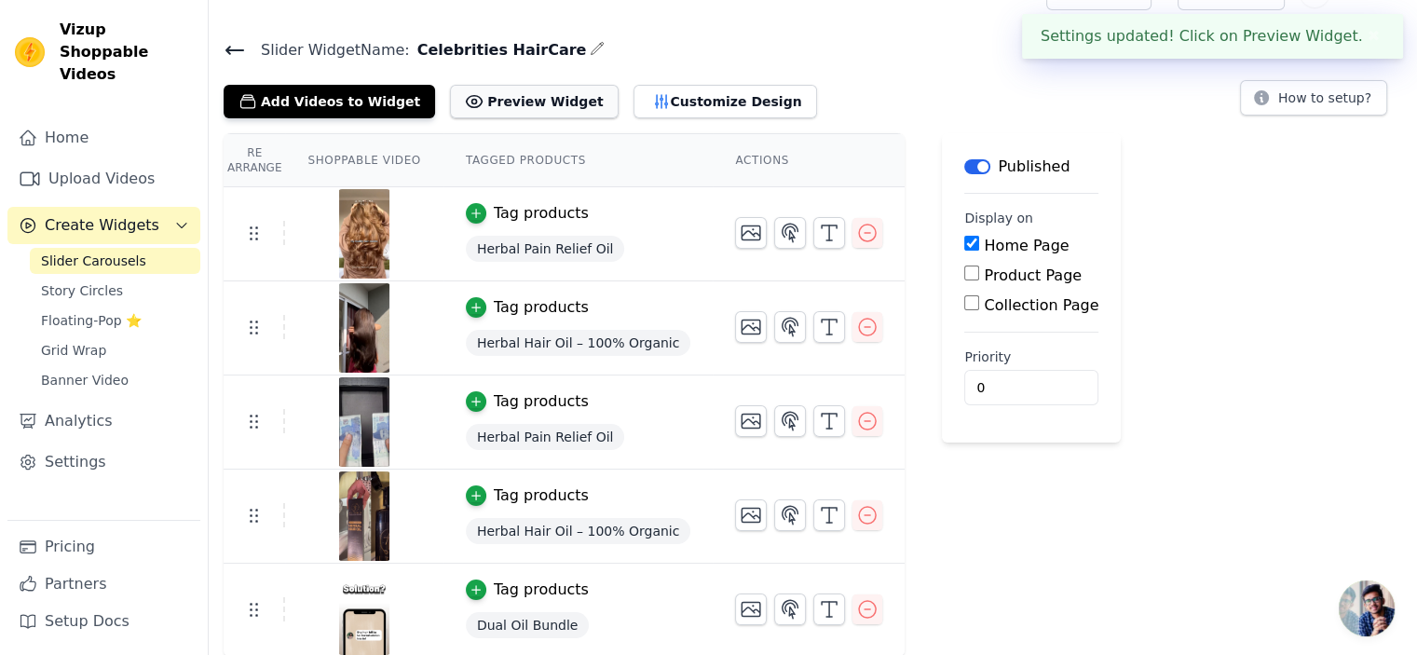
click at [521, 107] on button "Preview Widget" at bounding box center [534, 102] width 168 height 34
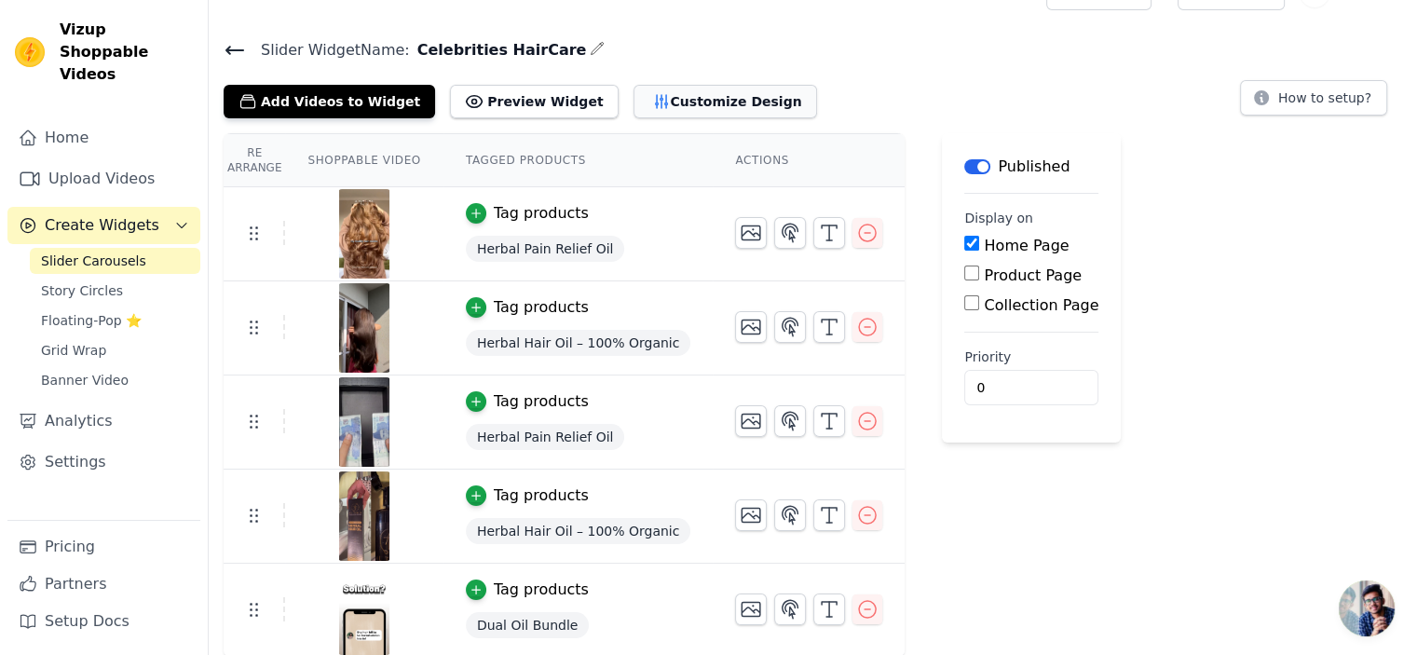
click at [634, 102] on button "Customize Design" at bounding box center [726, 102] width 184 height 34
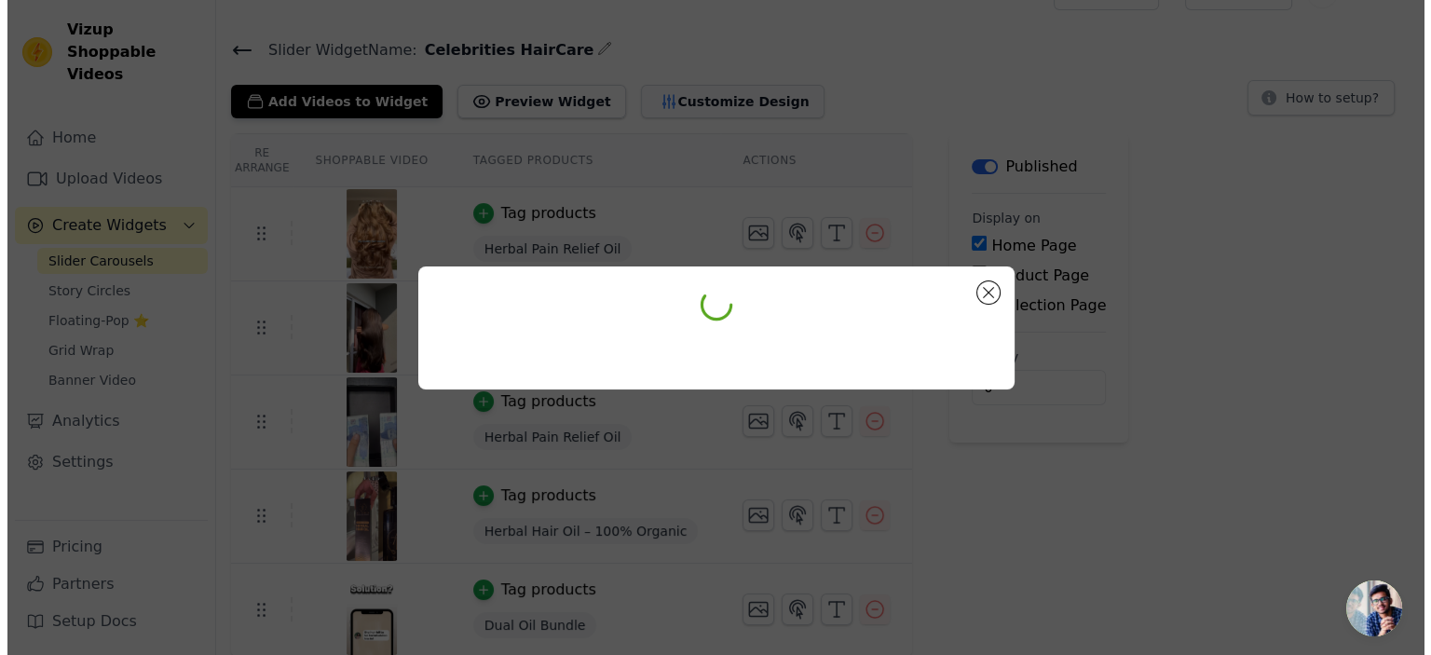
scroll to position [0, 0]
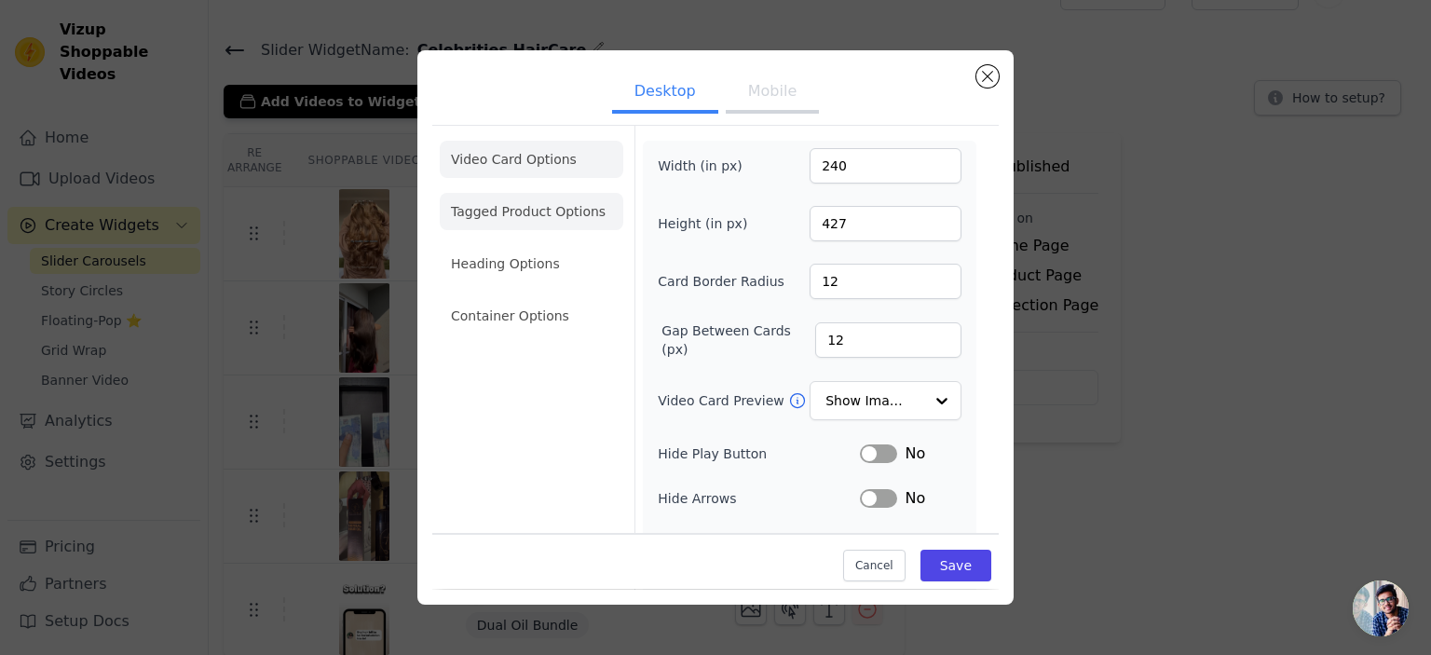
click at [538, 230] on ul "Video Card Options Tagged Product Options Heading Options Container Options" at bounding box center [532, 237] width 184 height 209
click at [580, 214] on li "Tagged Product Options" at bounding box center [532, 211] width 184 height 37
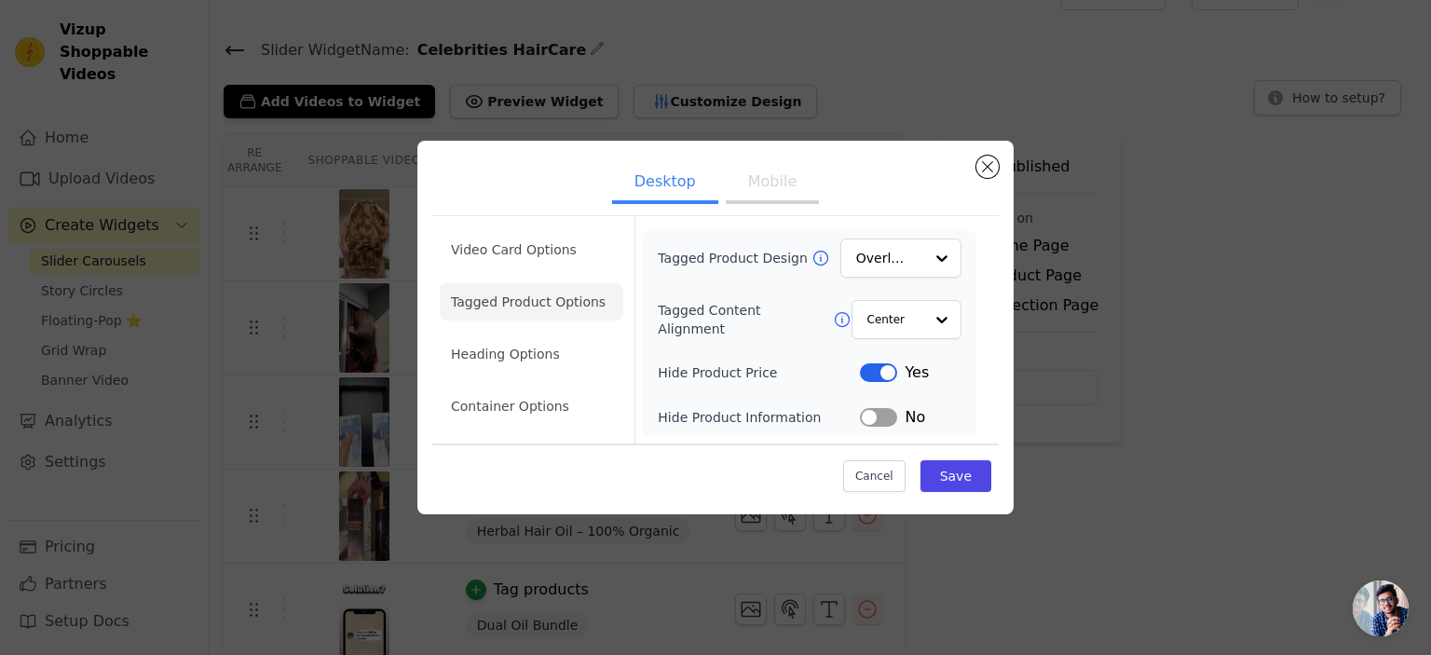
click at [898, 415] on div "No" at bounding box center [911, 417] width 102 height 22
click at [876, 413] on button "Label" at bounding box center [878, 417] width 37 height 19
click at [962, 477] on button "Save" at bounding box center [956, 476] width 71 height 32
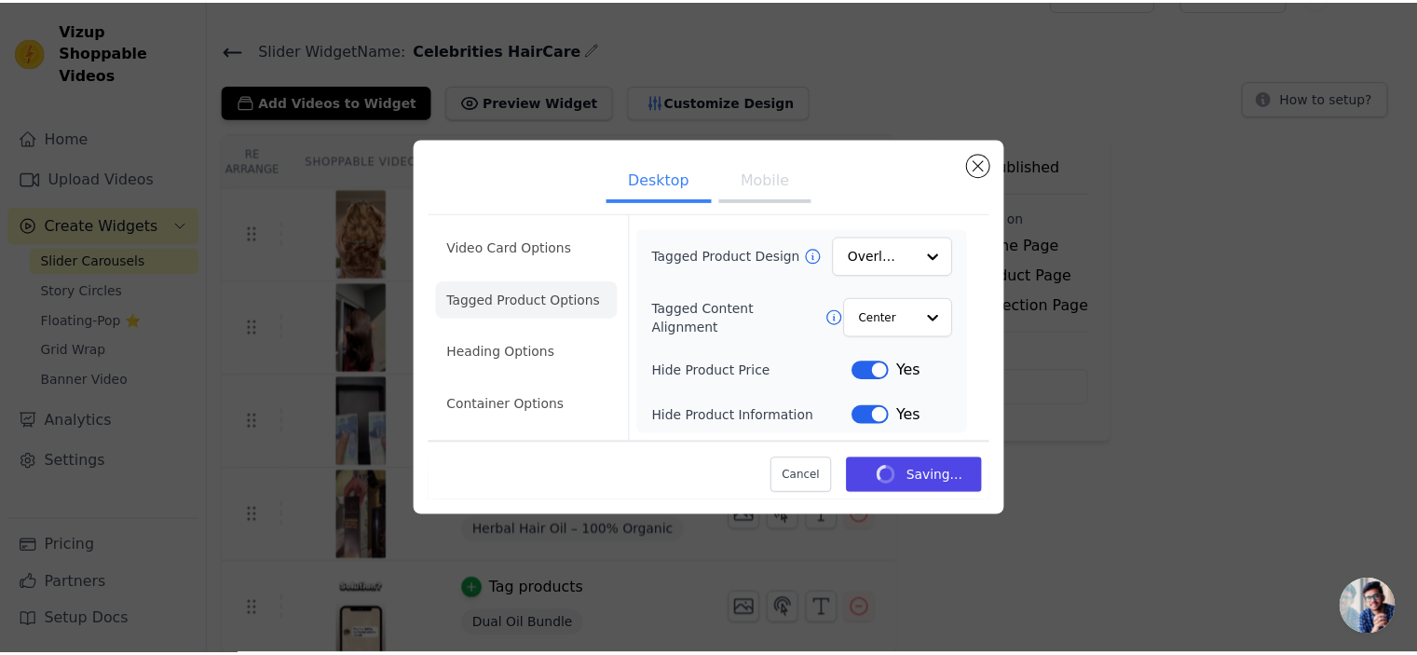
scroll to position [37, 0]
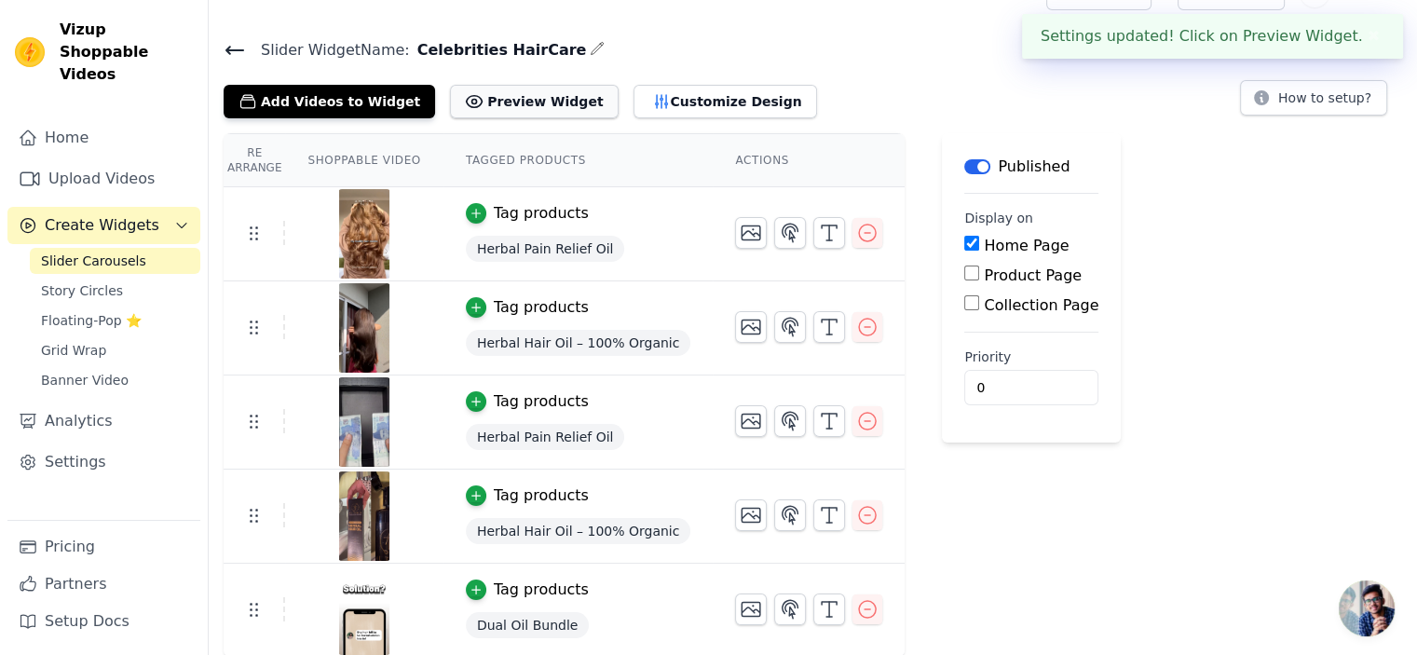
click at [500, 104] on button "Preview Widget" at bounding box center [534, 102] width 168 height 34
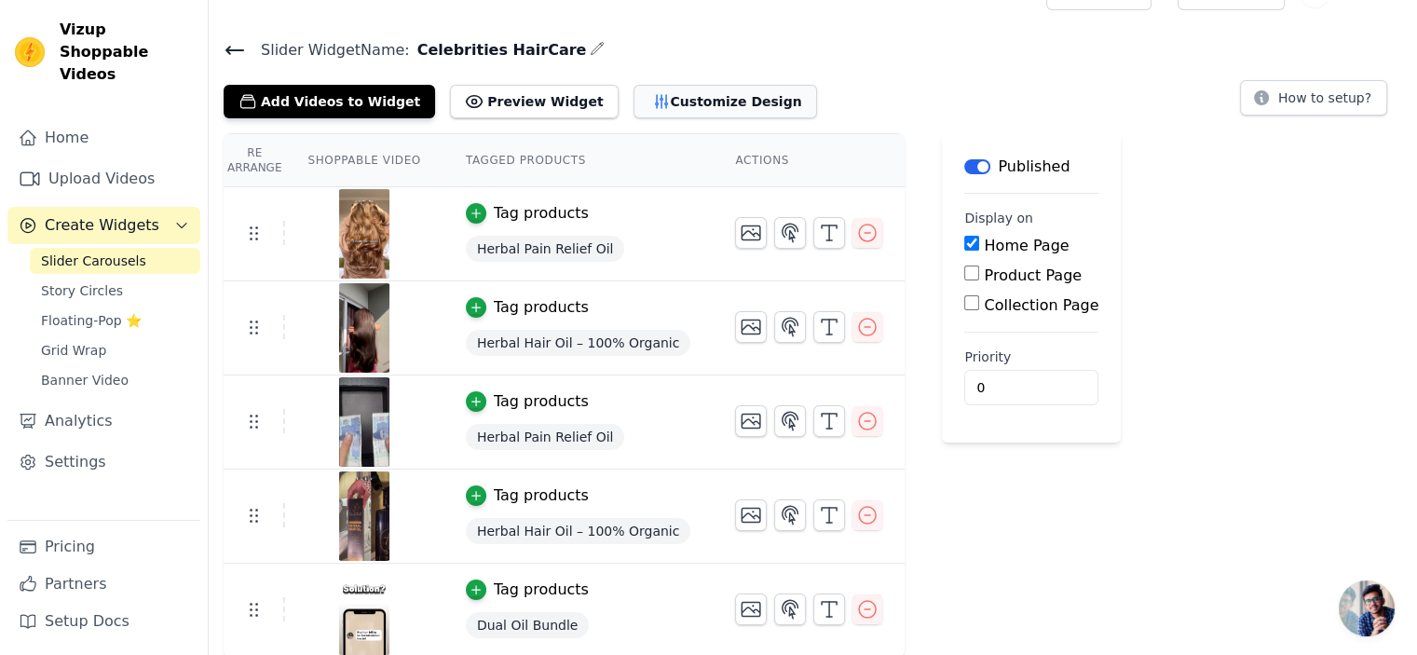
click at [652, 105] on icon "button" at bounding box center [661, 101] width 19 height 19
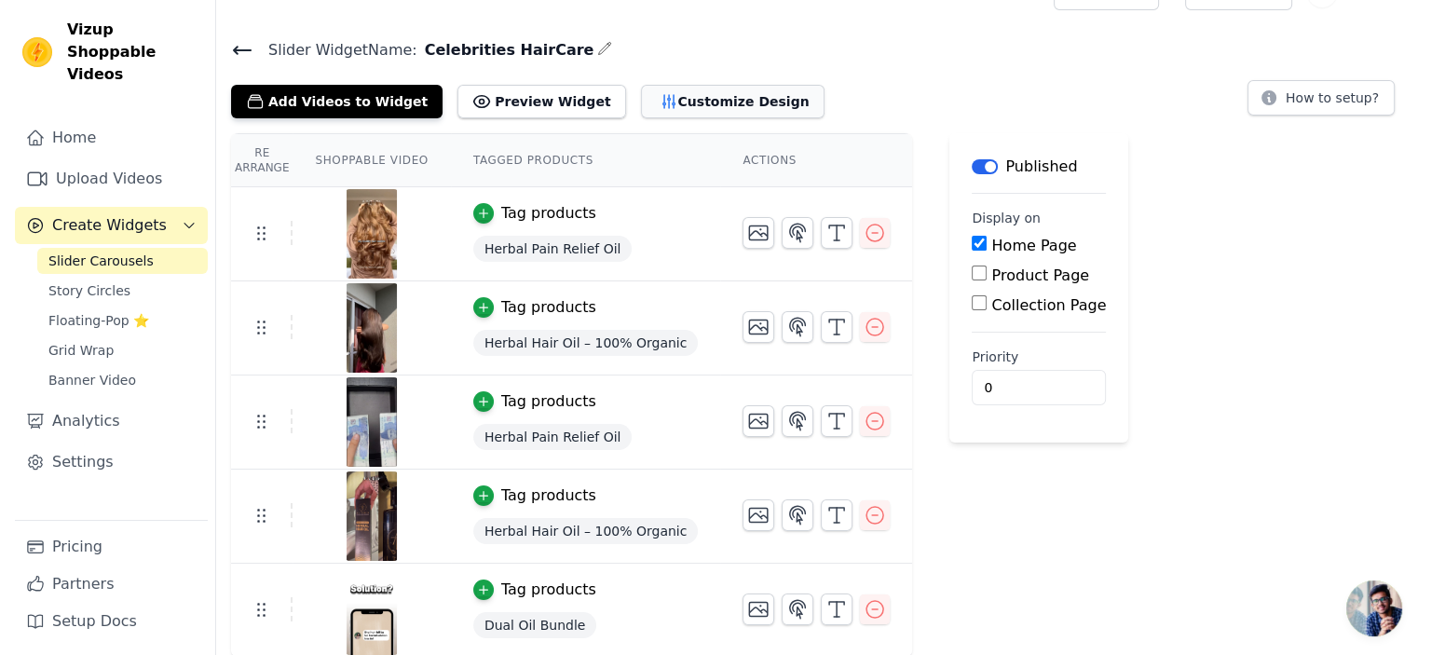
scroll to position [0, 0]
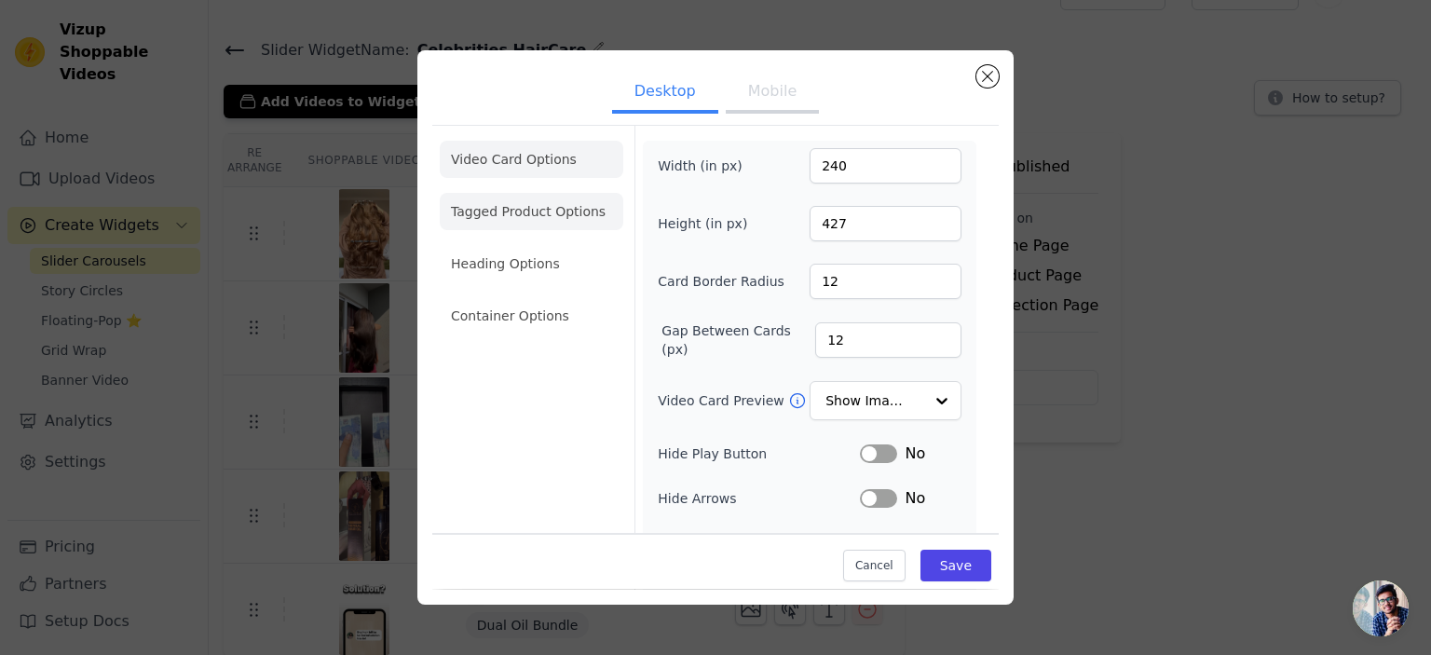
click at [521, 226] on li "Tagged Product Options" at bounding box center [532, 211] width 184 height 37
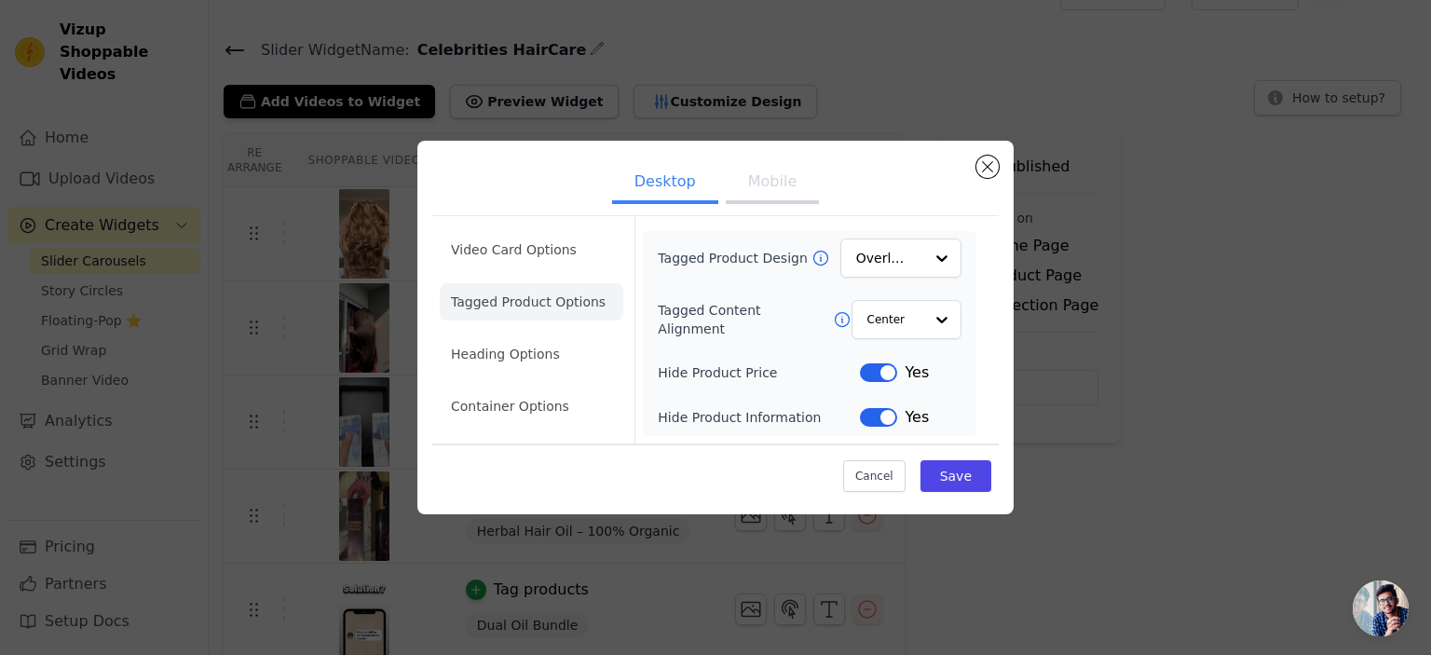
click at [882, 420] on button "Label" at bounding box center [878, 417] width 37 height 19
click at [587, 357] on li "Heading Options" at bounding box center [532, 353] width 184 height 37
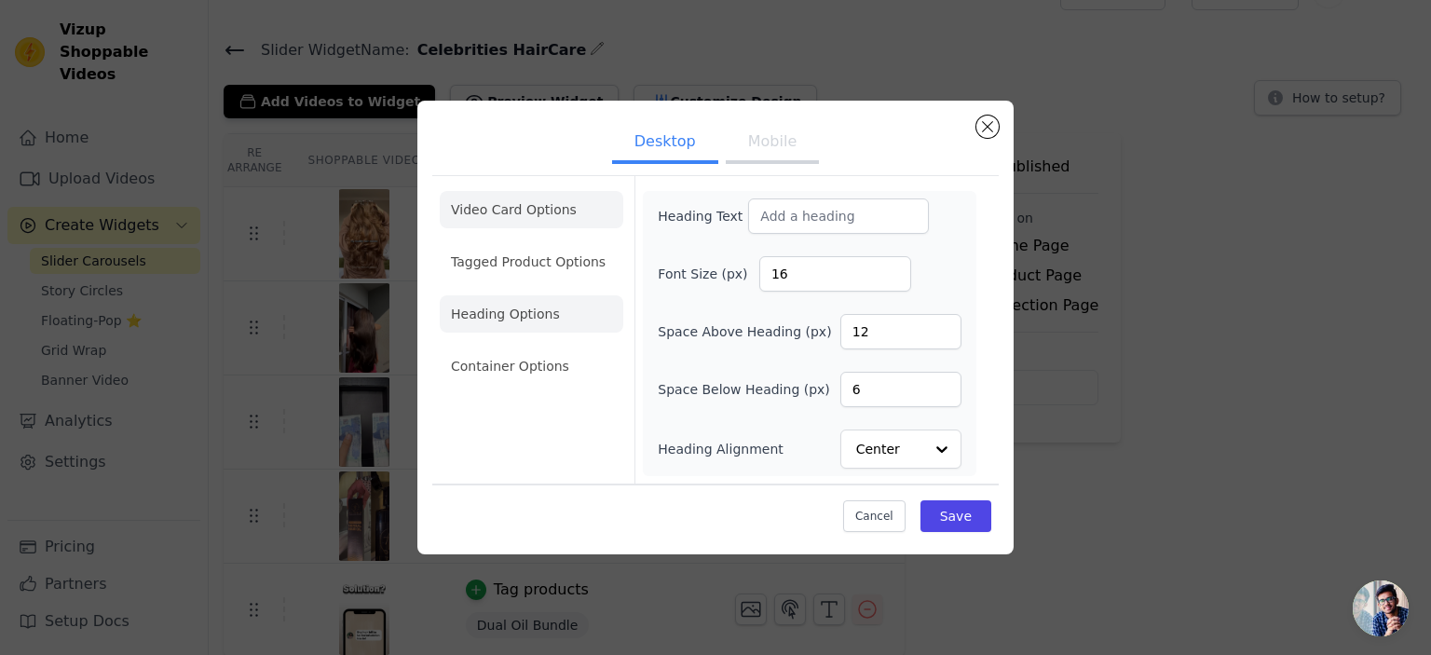
click at [529, 207] on li "Video Card Options" at bounding box center [532, 209] width 184 height 37
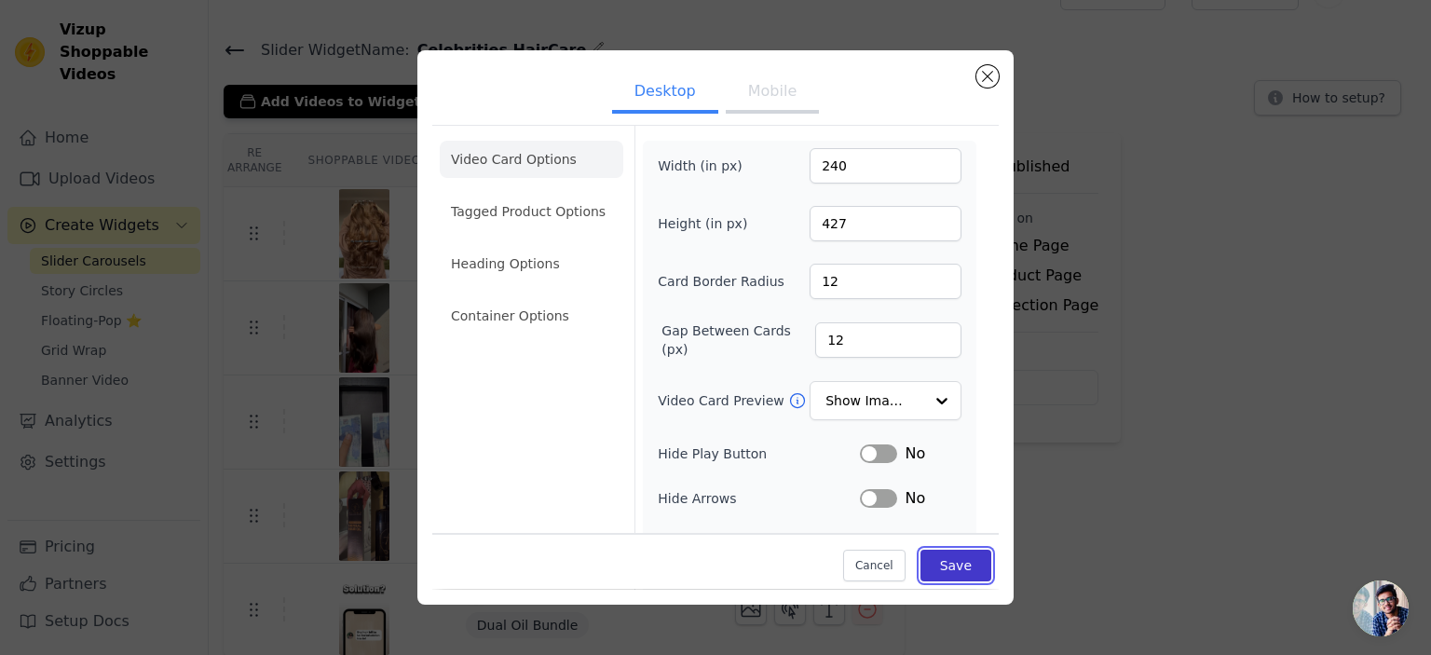
click at [936, 568] on button "Save" at bounding box center [956, 567] width 71 height 32
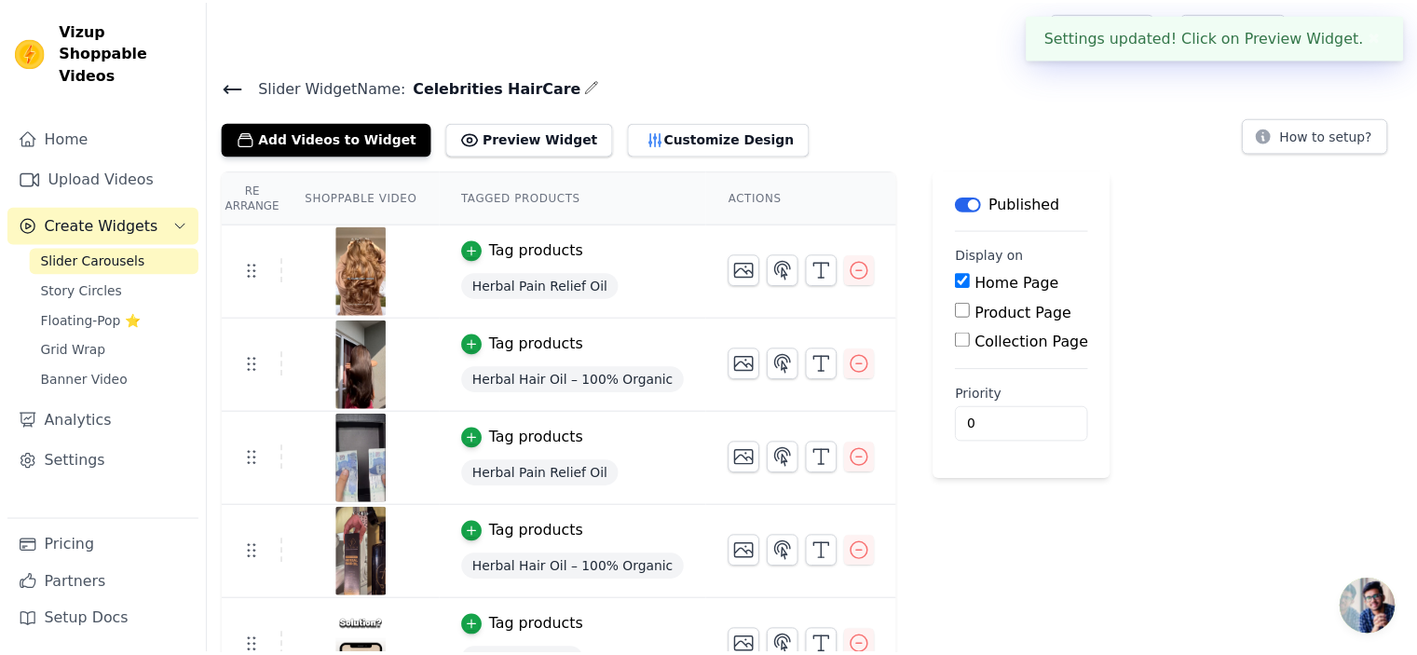
scroll to position [37, 0]
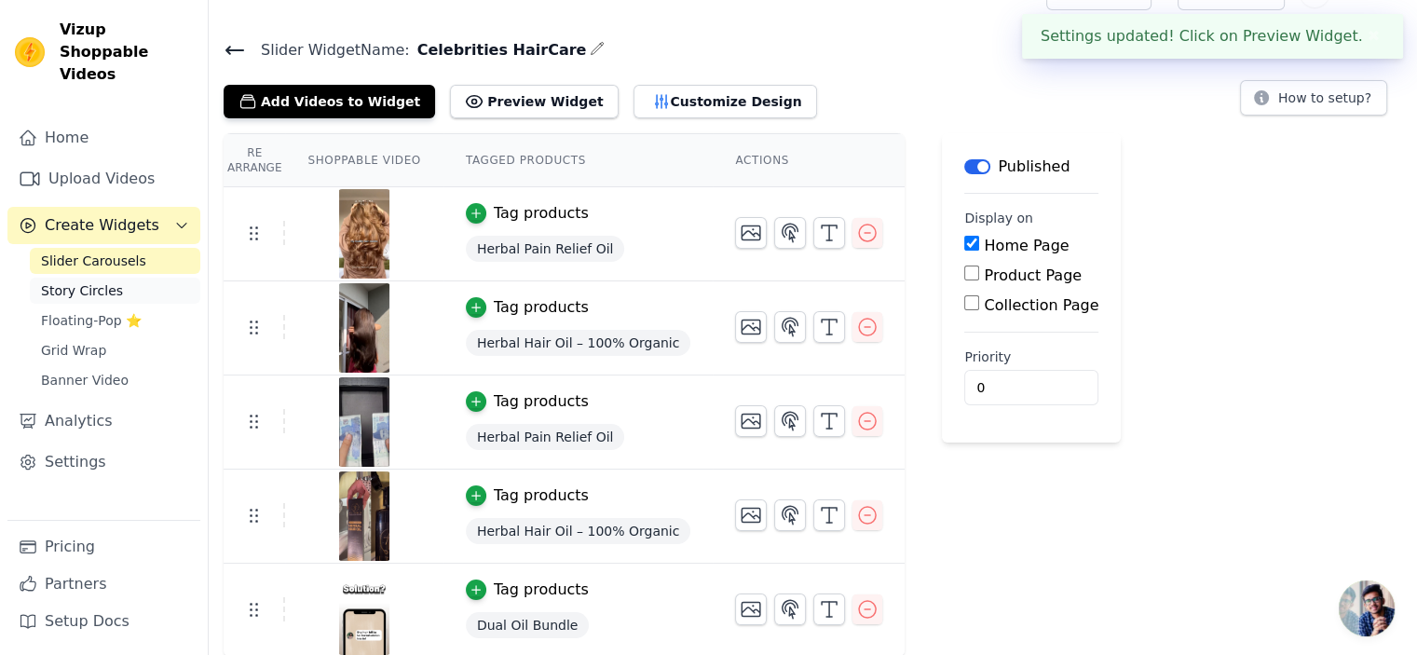
click at [123, 278] on link "Story Circles" at bounding box center [115, 291] width 171 height 26
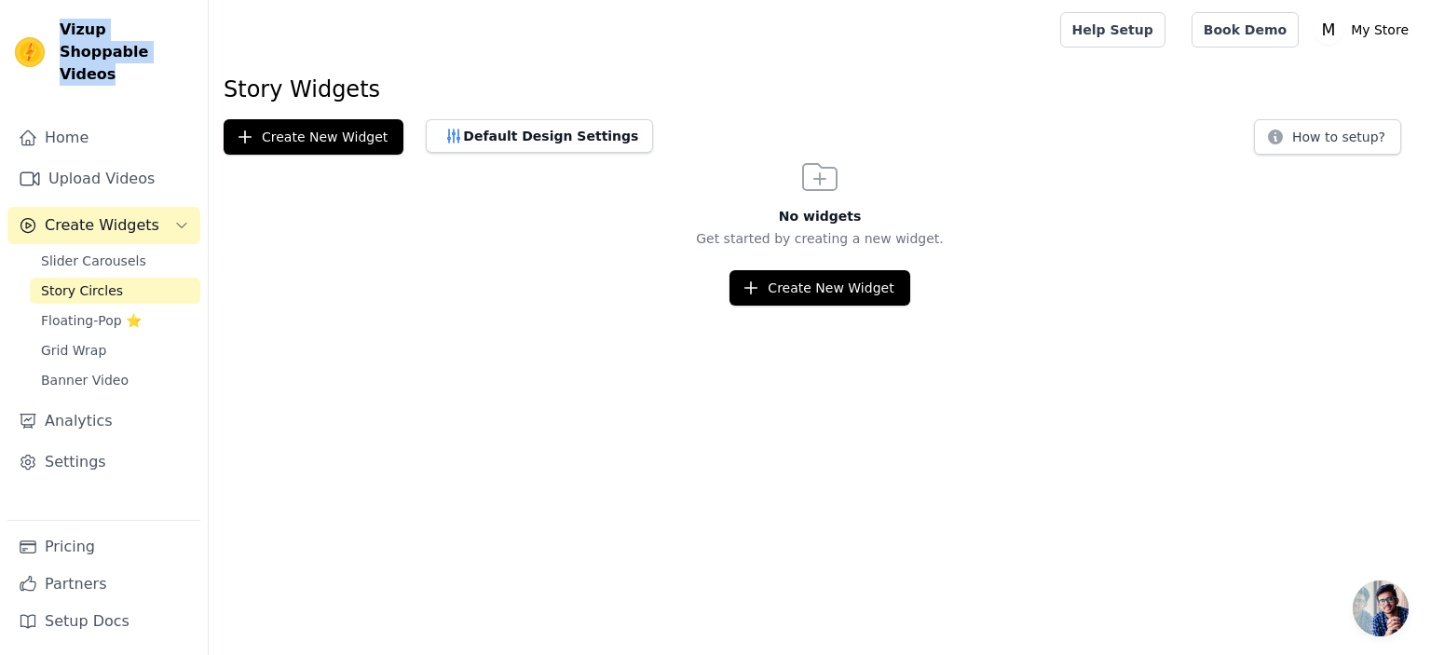
drag, startPoint x: 123, startPoint y: 55, endPoint x: 60, endPoint y: 22, distance: 71.3
click at [60, 22] on span "Vizup Shoppable Videos" at bounding box center [126, 52] width 133 height 67
copy span "Vizup Shoppable Videos"
click at [90, 311] on span "Floating-Pop ⭐" at bounding box center [91, 320] width 101 height 19
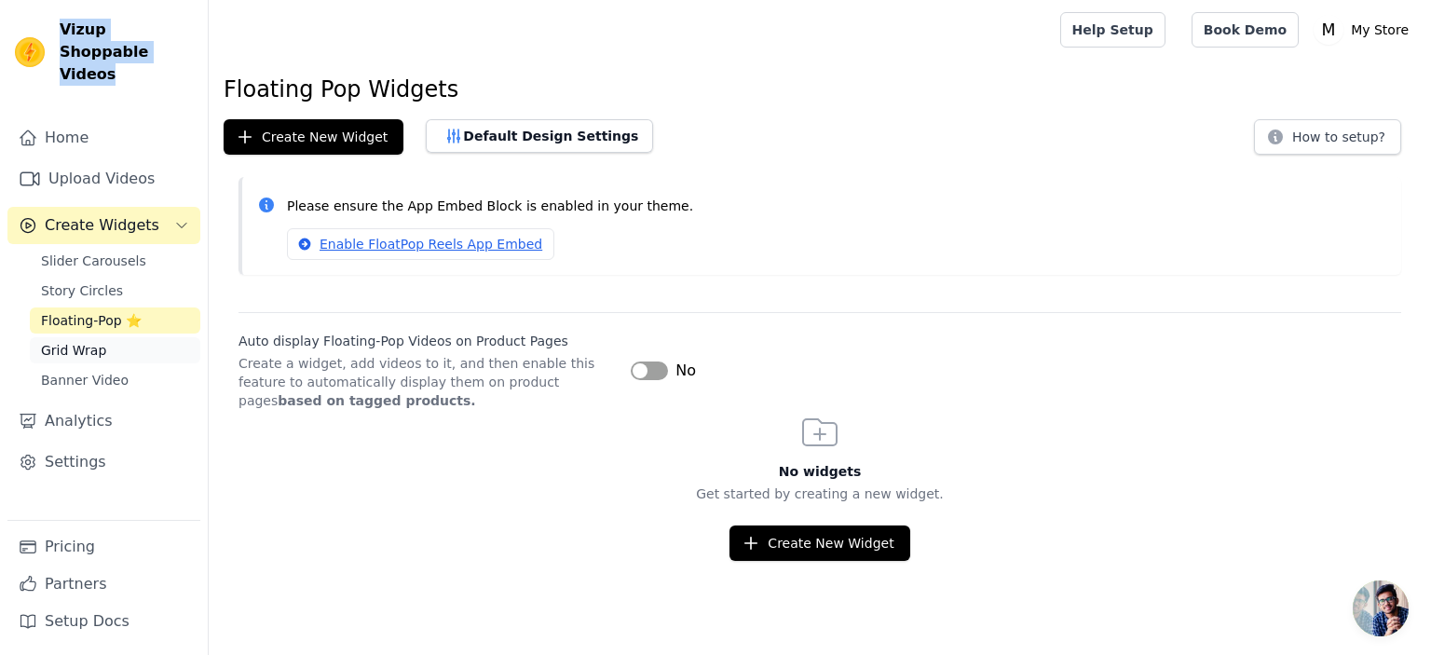
click at [93, 341] on span "Grid Wrap" at bounding box center [73, 350] width 65 height 19
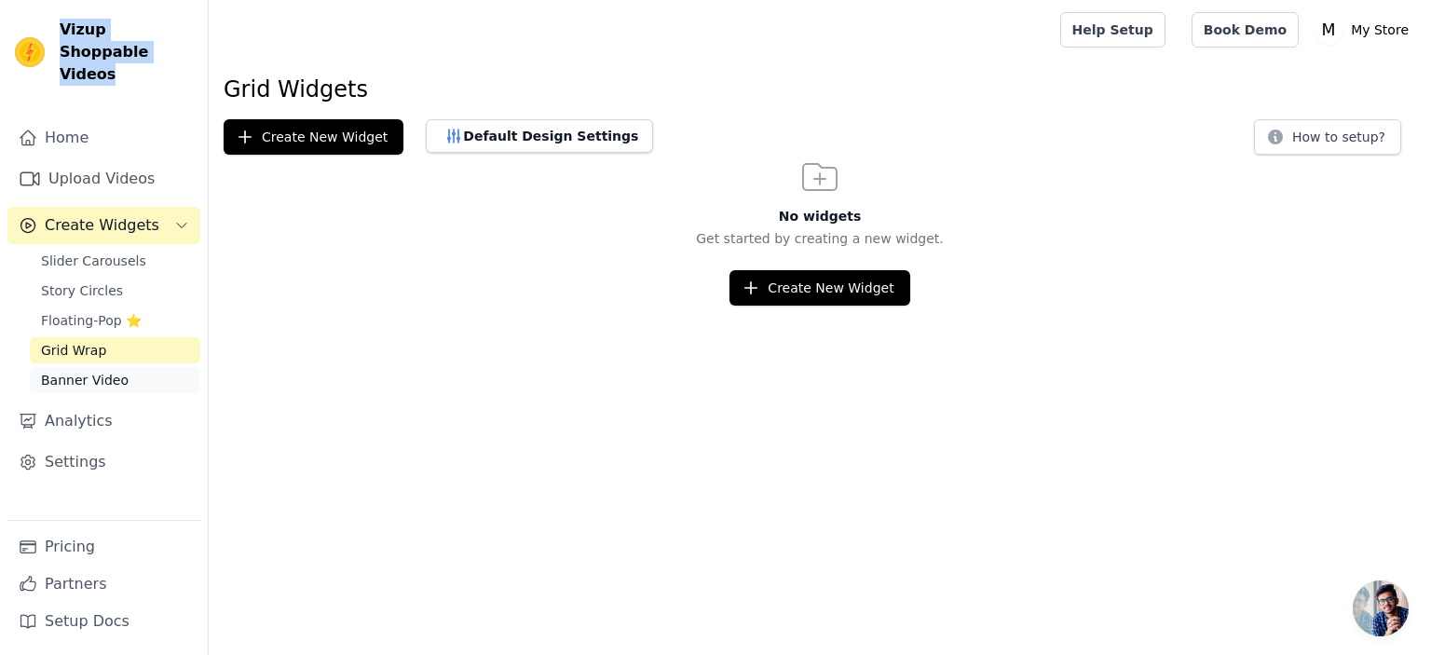
click at [134, 367] on link "Banner Video" at bounding box center [115, 380] width 171 height 26
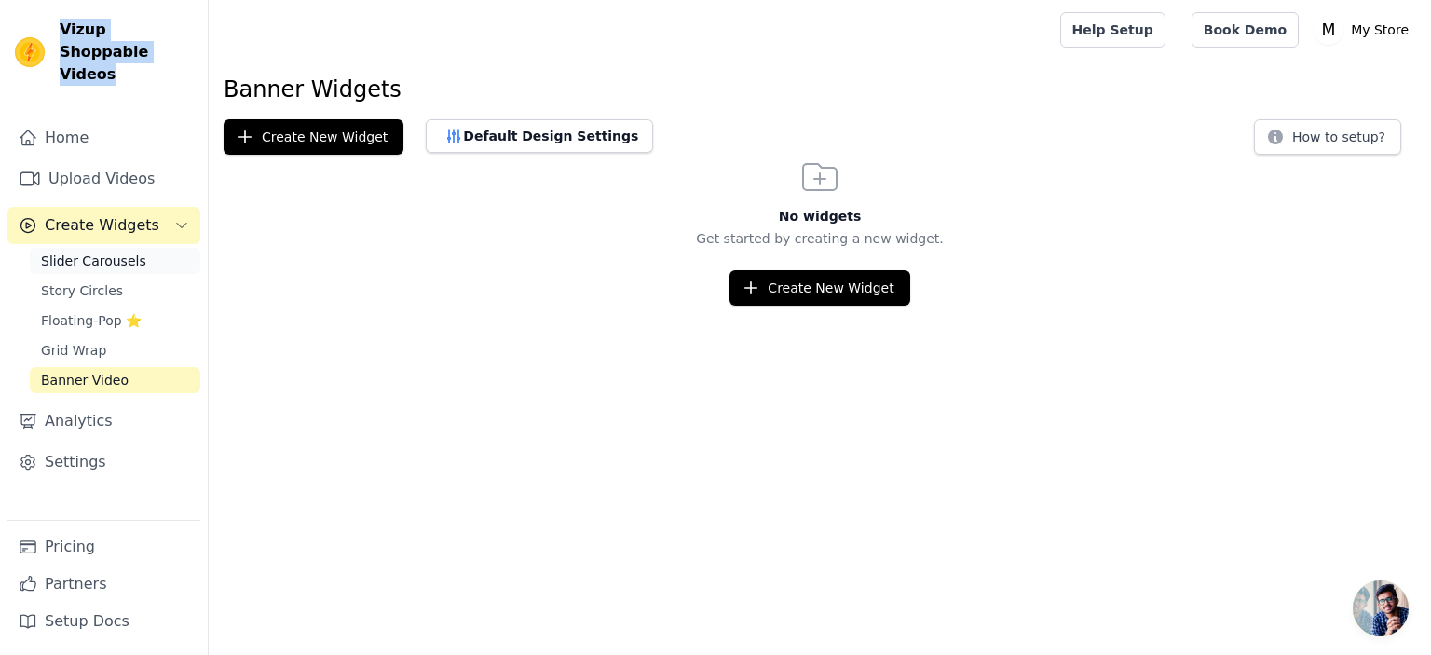
click at [82, 252] on span "Slider Carousels" at bounding box center [93, 261] width 105 height 19
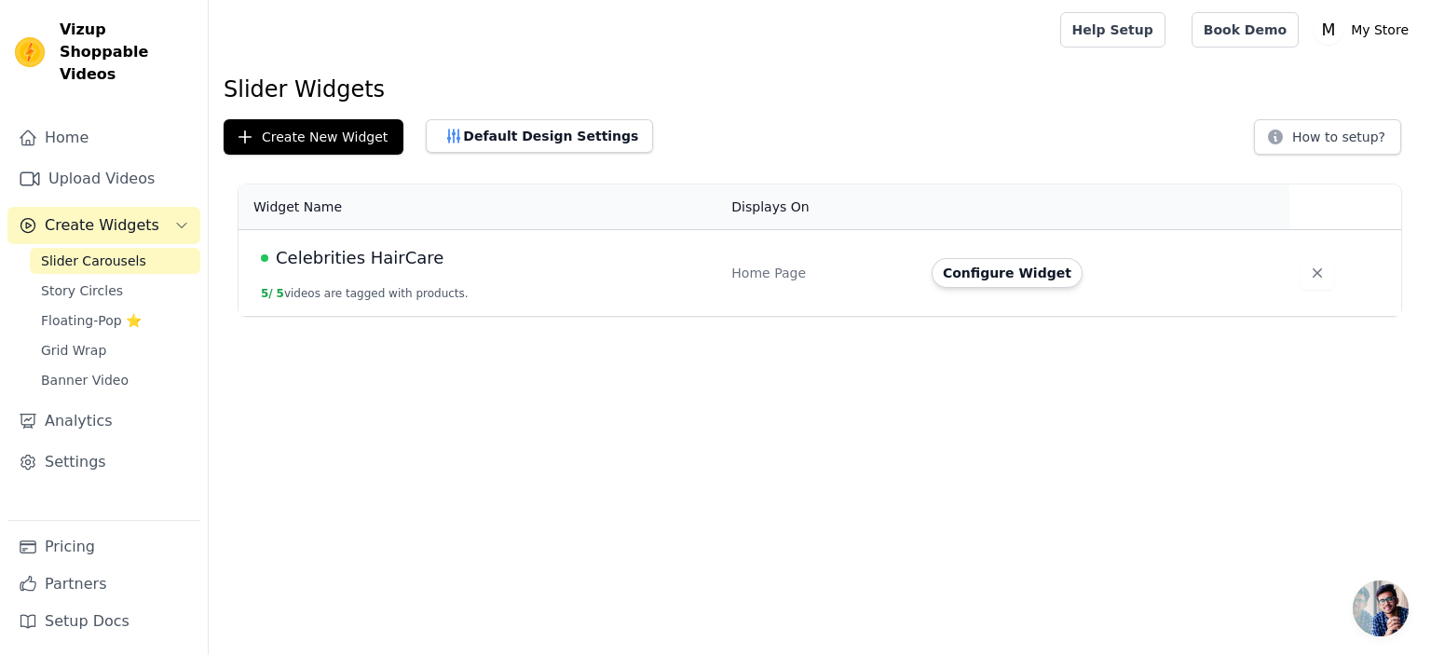
click at [347, 10] on div at bounding box center [631, 30] width 814 height 60
click at [291, 113] on div "Slider Widgets Create New Widget Default Design Settings How to setup? Widget N…" at bounding box center [820, 199] width 1223 height 249
click at [300, 96] on h1 "Slider Widgets" at bounding box center [820, 90] width 1193 height 30
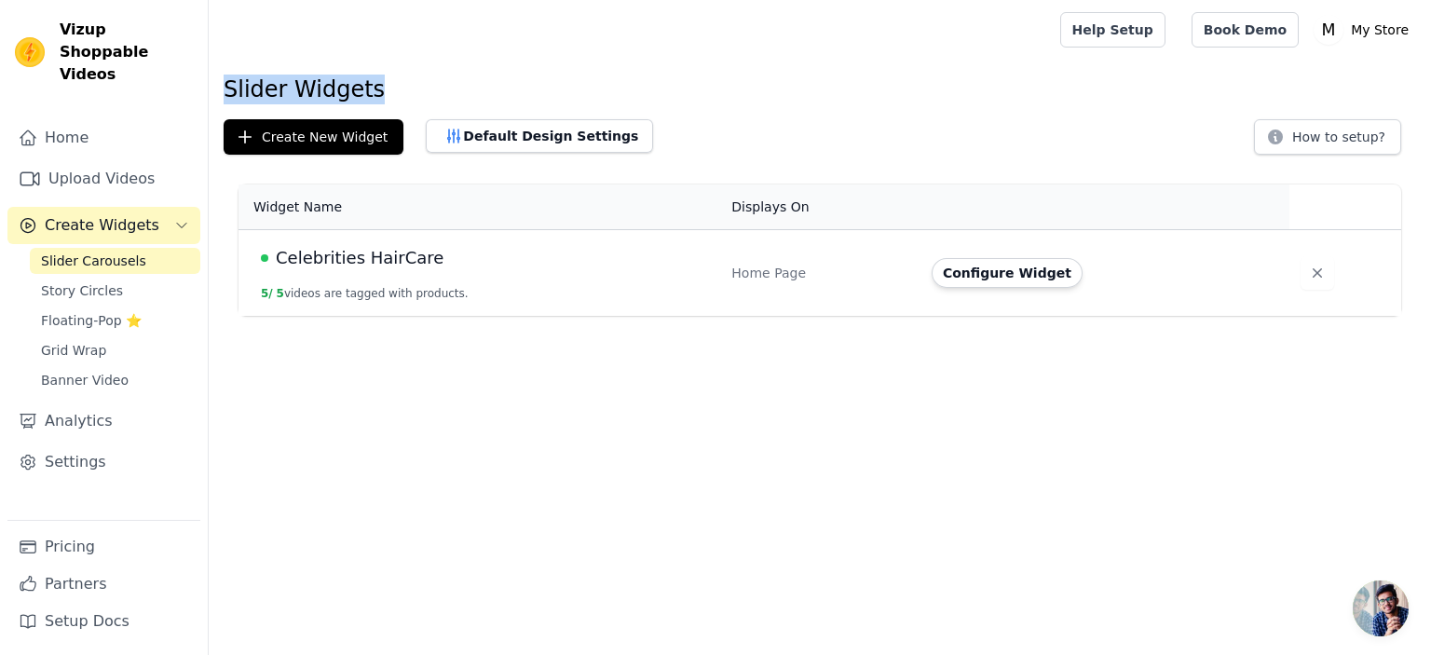
click at [300, 96] on h1 "Slider Widgets" at bounding box center [820, 90] width 1193 height 30
click at [447, 83] on h1 "Slider Widgets" at bounding box center [820, 90] width 1193 height 30
